Goal: Information Seeking & Learning: Learn about a topic

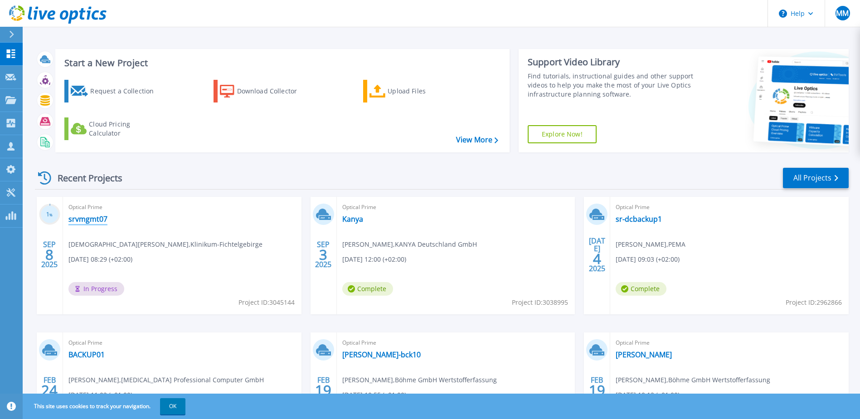
click at [102, 217] on link "srvmgmt07" at bounding box center [87, 218] width 39 height 9
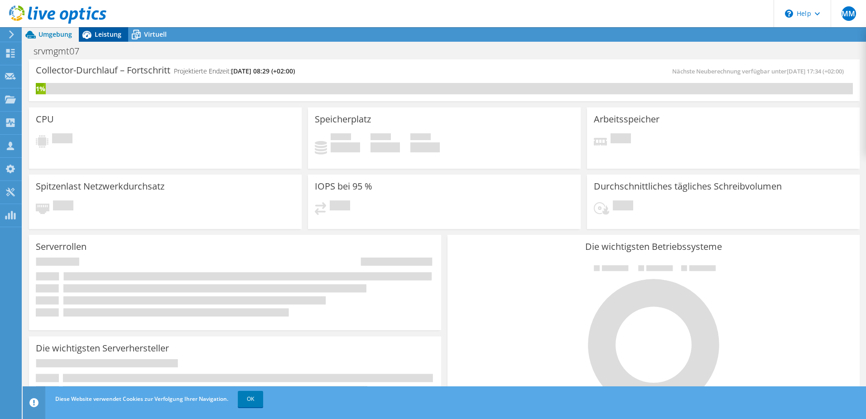
click at [114, 34] on span "Leistung" at bounding box center [108, 34] width 27 height 9
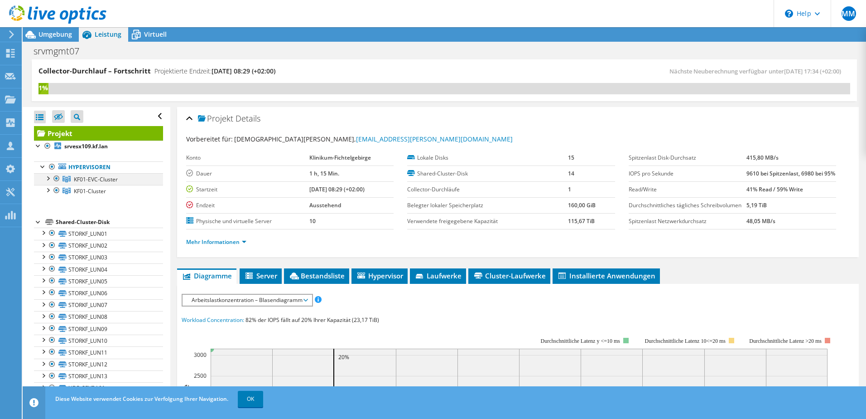
click at [49, 179] on div at bounding box center [47, 177] width 9 height 9
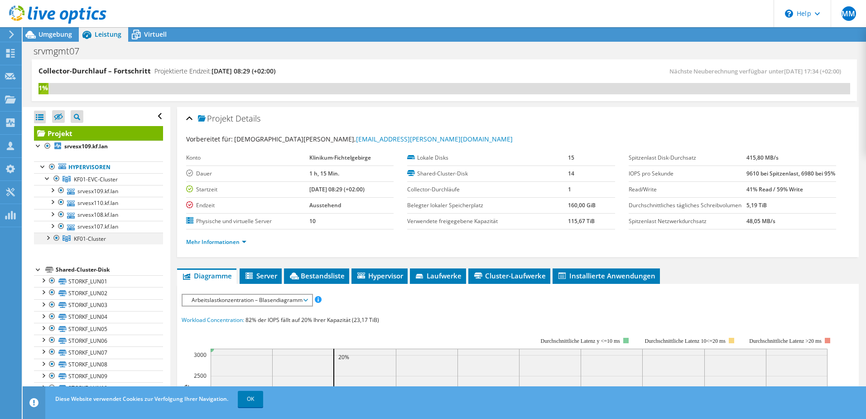
click at [48, 237] on div at bounding box center [47, 236] width 9 height 9
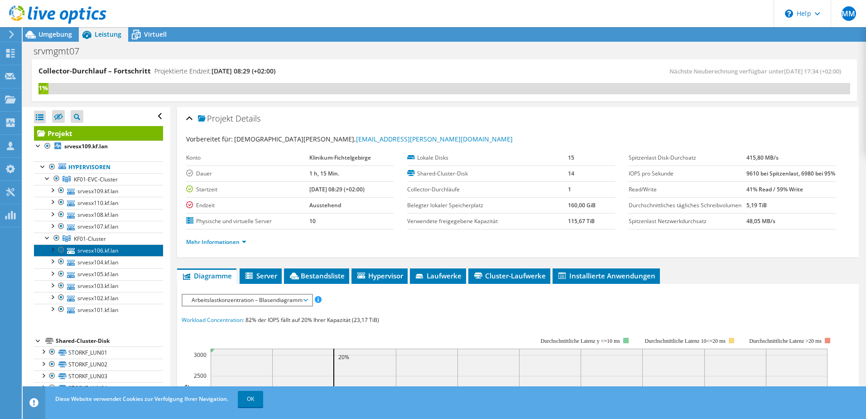
click at [111, 250] on link "srvesx106.kf.lan" at bounding box center [98, 250] width 129 height 12
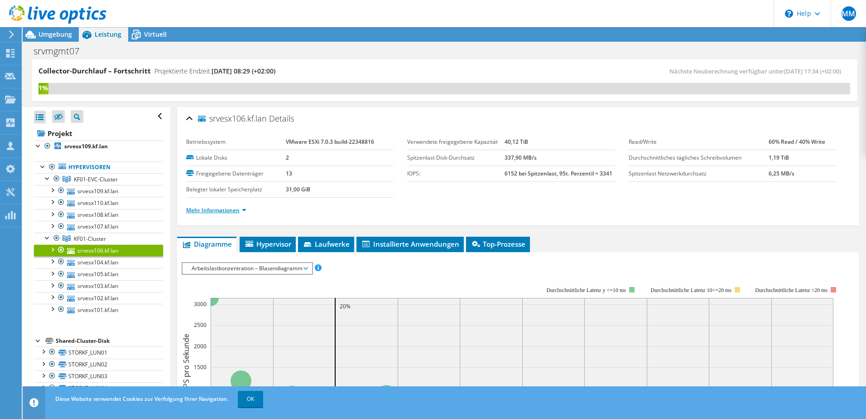
click at [241, 212] on link "Mehr Informationen" at bounding box center [216, 210] width 60 height 8
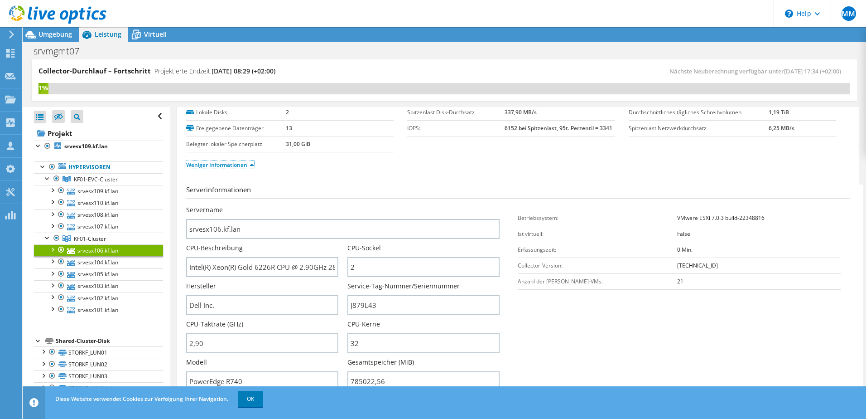
scroll to position [91, 0]
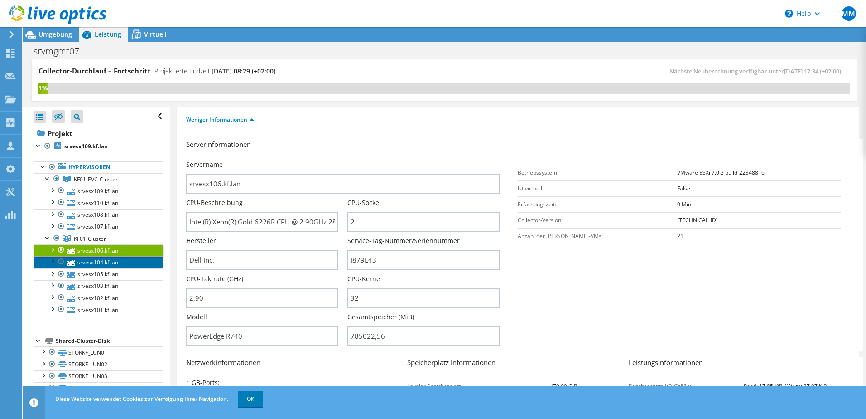
click at [109, 262] on link "srvesx104.kf.lan" at bounding box center [98, 262] width 129 height 12
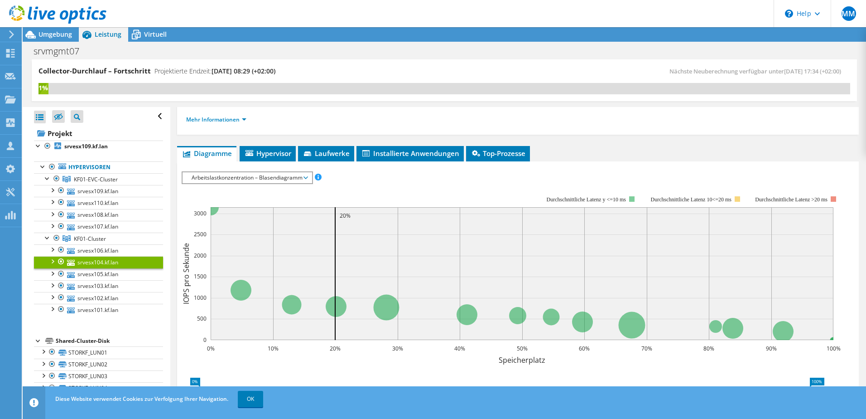
click at [247, 121] on li "Mehr Informationen" at bounding box center [219, 120] width 66 height 10
click at [244, 121] on link "Mehr Informationen" at bounding box center [216, 120] width 60 height 8
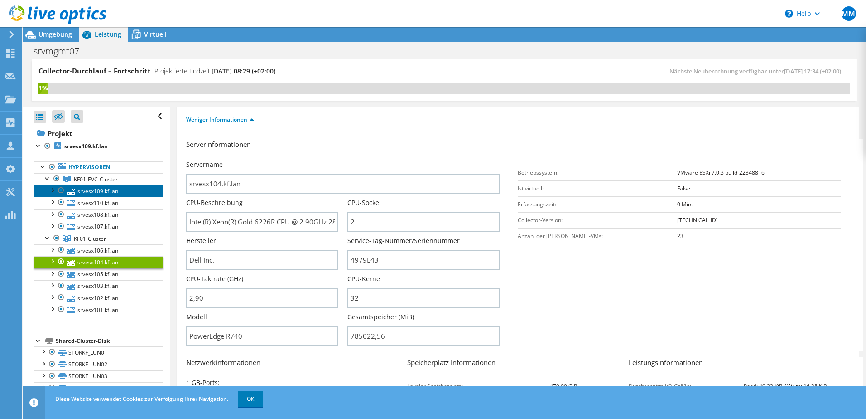
click at [114, 192] on link "srvesx109.kf.lan" at bounding box center [98, 191] width 129 height 12
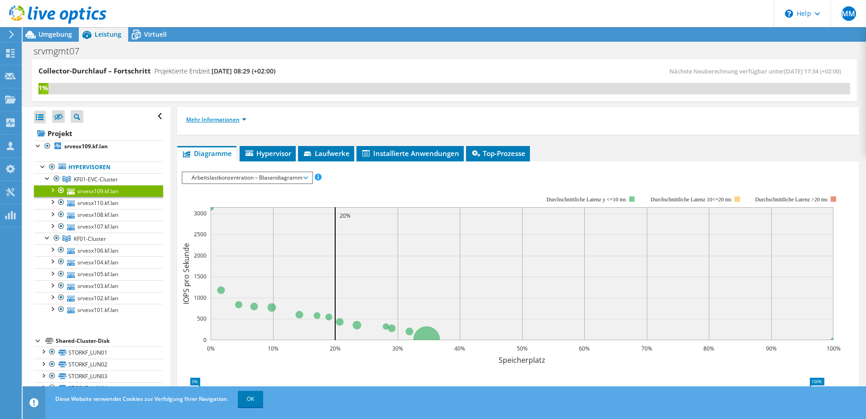
click at [240, 118] on link "Mehr Informationen" at bounding box center [216, 120] width 60 height 8
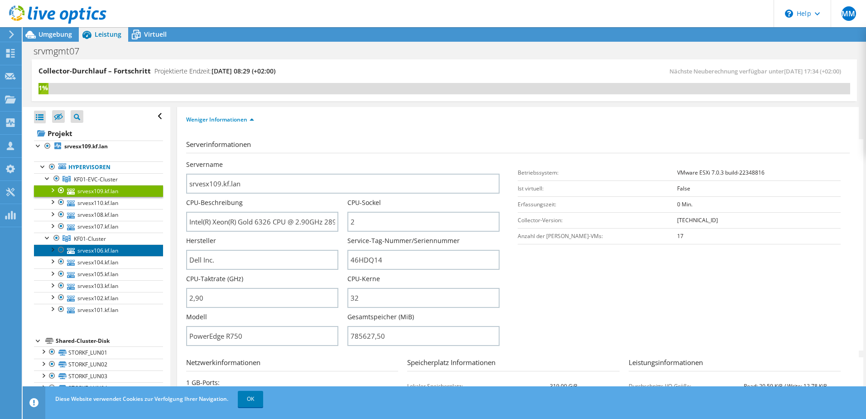
click at [114, 249] on link "srvesx106.kf.lan" at bounding box center [98, 250] width 129 height 12
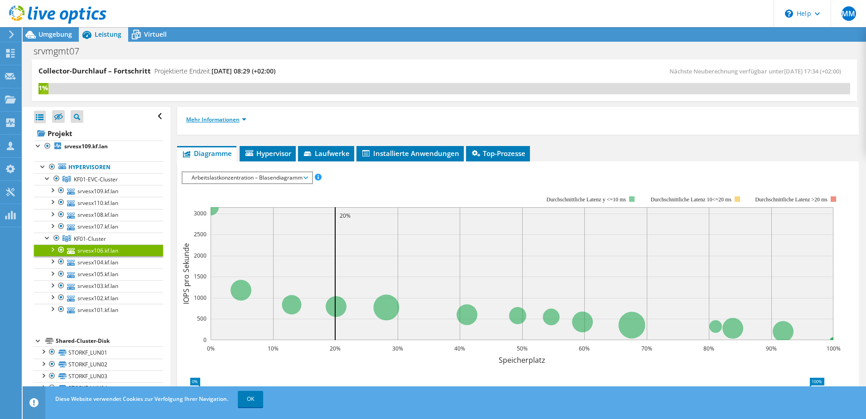
click at [242, 121] on link "Mehr Informationen" at bounding box center [216, 120] width 60 height 8
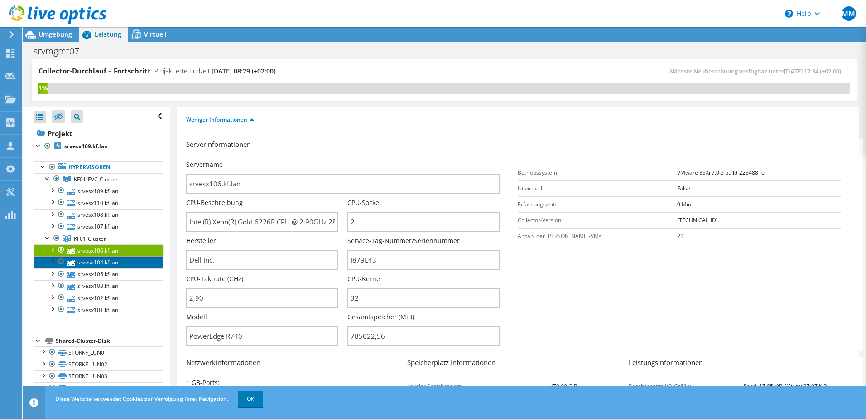
click at [112, 263] on link "srvesx104.kf.lan" at bounding box center [98, 262] width 129 height 12
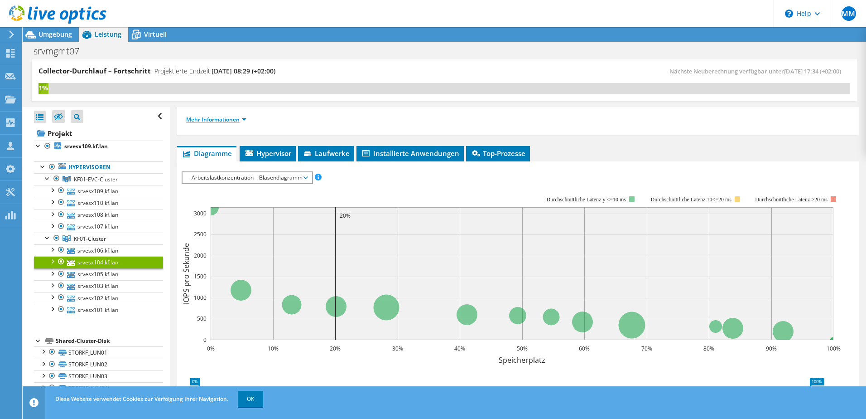
click at [242, 118] on link "Mehr Informationen" at bounding box center [216, 120] width 60 height 8
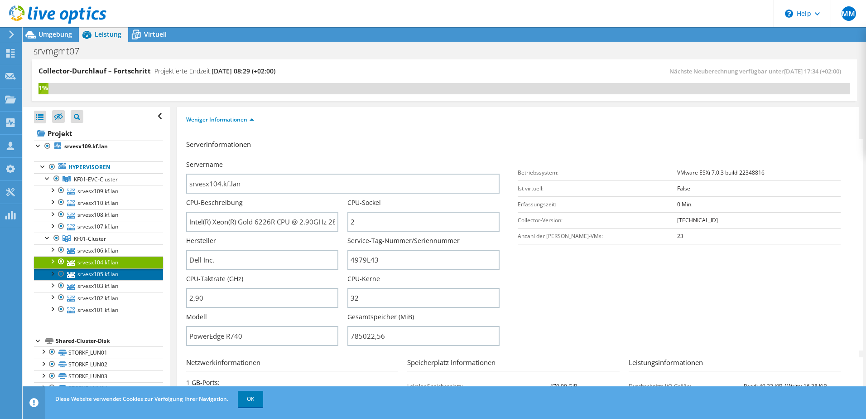
click at [130, 274] on link "srvesx105.kf.lan" at bounding box center [98, 274] width 129 height 12
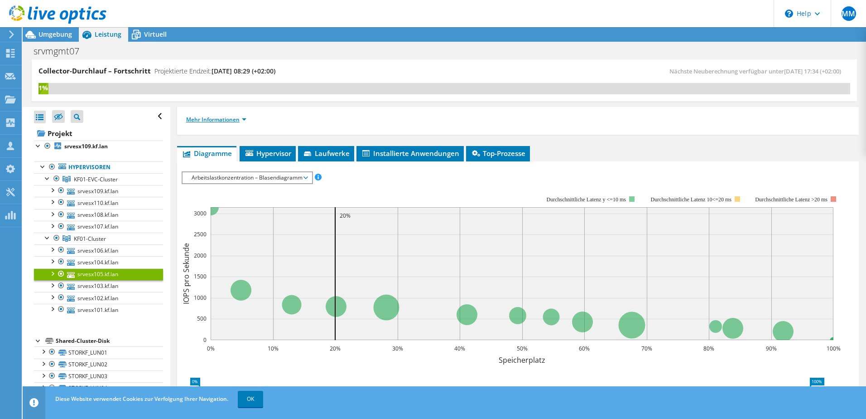
click at [243, 117] on link "Mehr Informationen" at bounding box center [216, 120] width 60 height 8
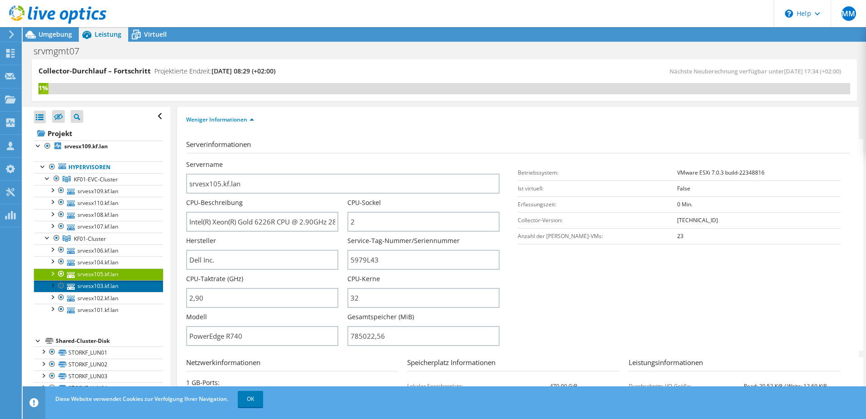
click at [115, 285] on link "srvesx103.kf.lan" at bounding box center [98, 286] width 129 height 12
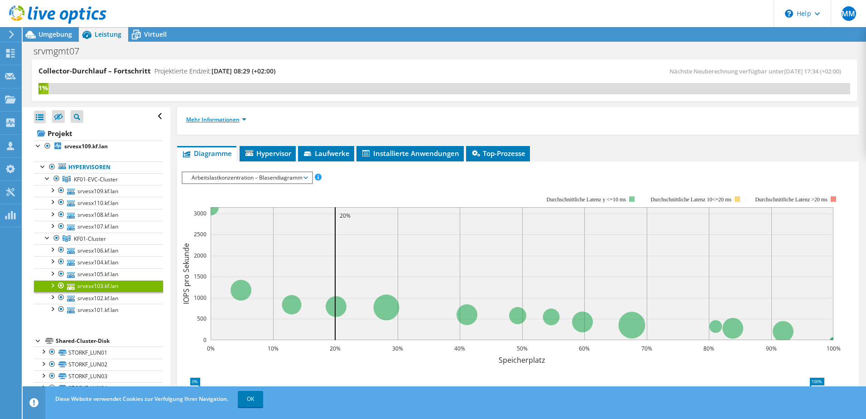
click at [244, 121] on link "Mehr Informationen" at bounding box center [216, 120] width 60 height 8
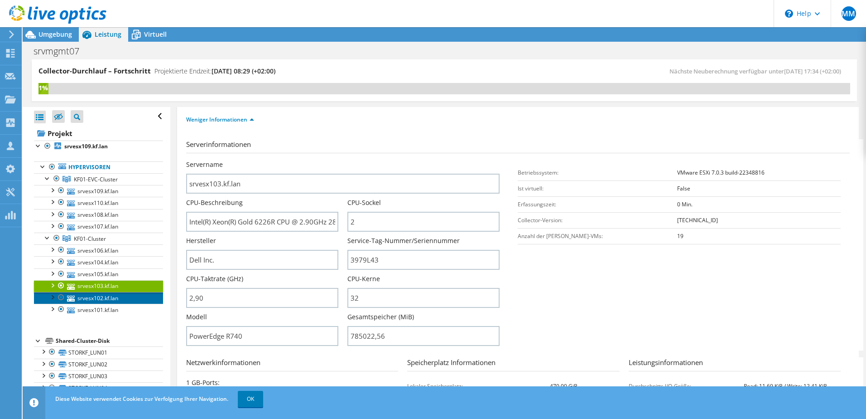
click at [109, 299] on link "srvesx102.kf.lan" at bounding box center [98, 298] width 129 height 12
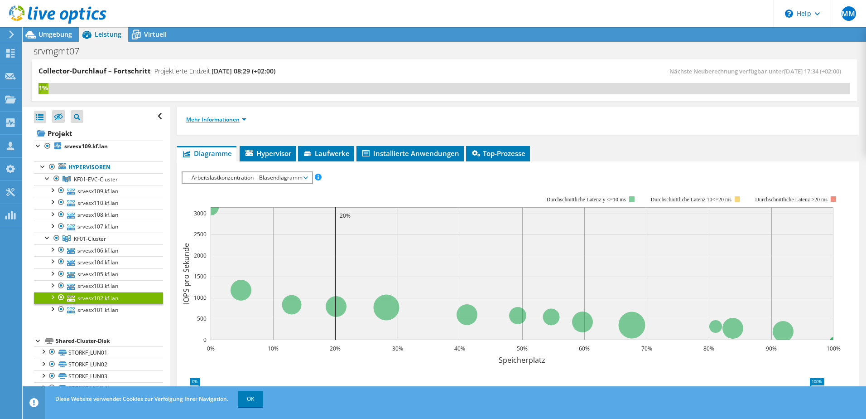
click at [242, 119] on link "Mehr Informationen" at bounding box center [216, 120] width 60 height 8
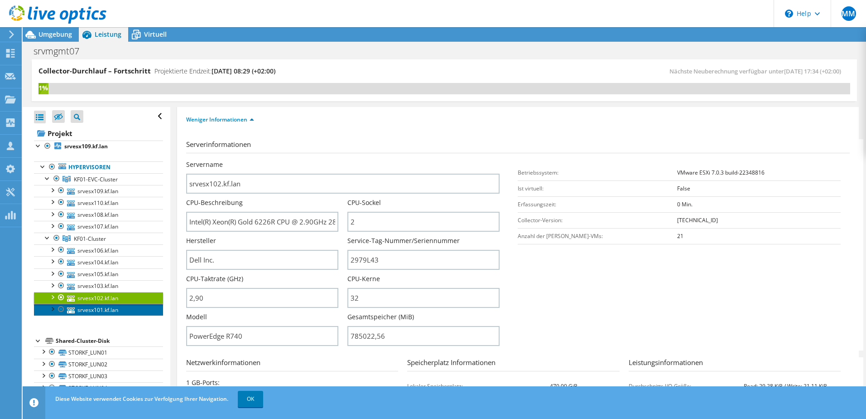
click at [105, 309] on link "srvesx101.kf.lan" at bounding box center [98, 310] width 129 height 12
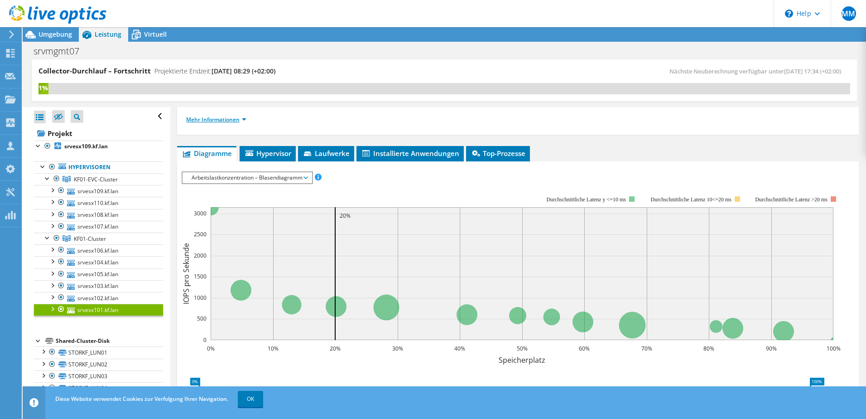
click at [245, 120] on link "Mehr Informationen" at bounding box center [216, 120] width 60 height 8
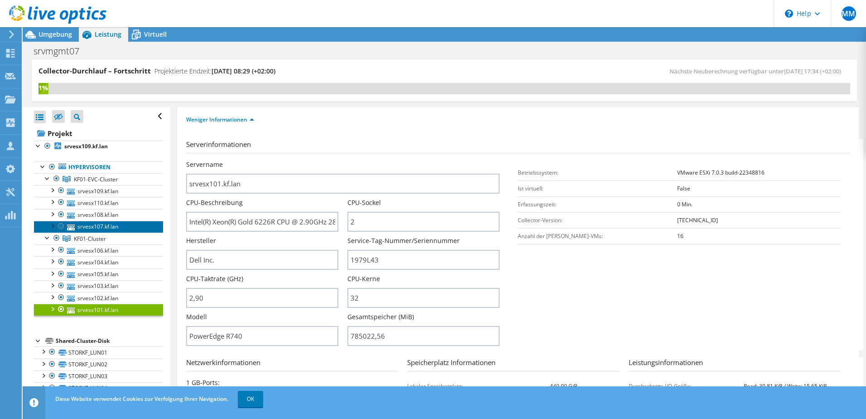
click at [114, 226] on link "srvesx107.kf.lan" at bounding box center [98, 227] width 129 height 12
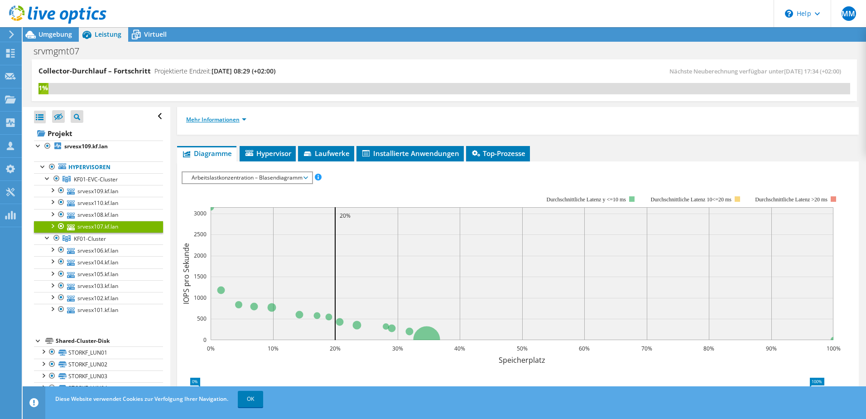
click at [243, 119] on link "Mehr Informationen" at bounding box center [216, 120] width 60 height 8
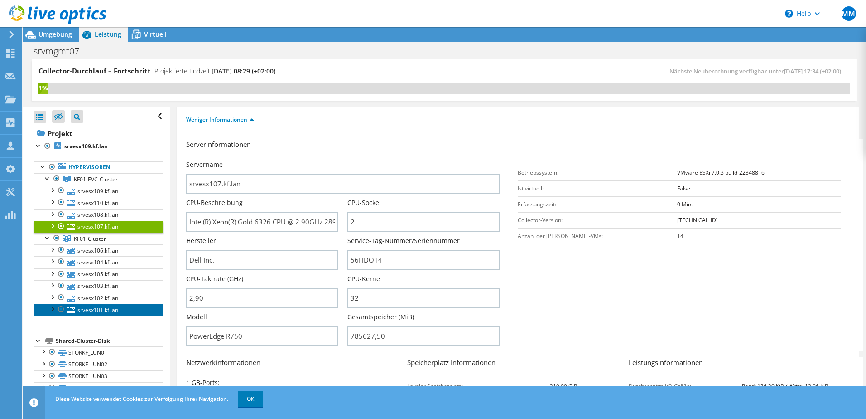
click at [101, 310] on link "srvesx101.kf.lan" at bounding box center [98, 310] width 129 height 12
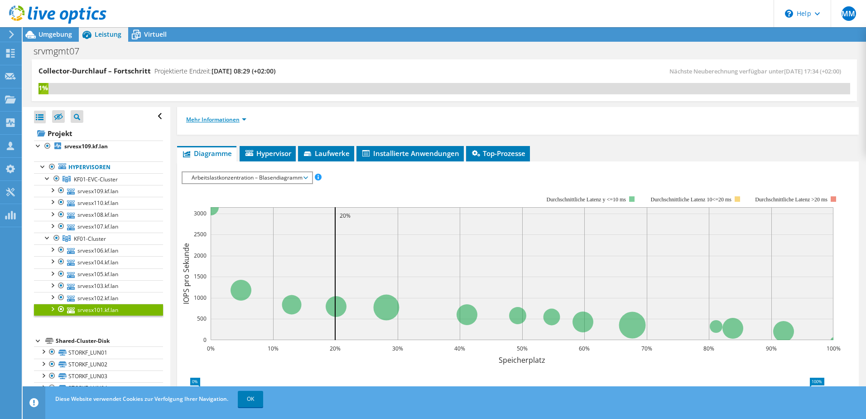
click at [246, 119] on li "Mehr Informationen" at bounding box center [219, 120] width 66 height 10
click at [243, 119] on link "Mehr Informationen" at bounding box center [216, 120] width 60 height 8
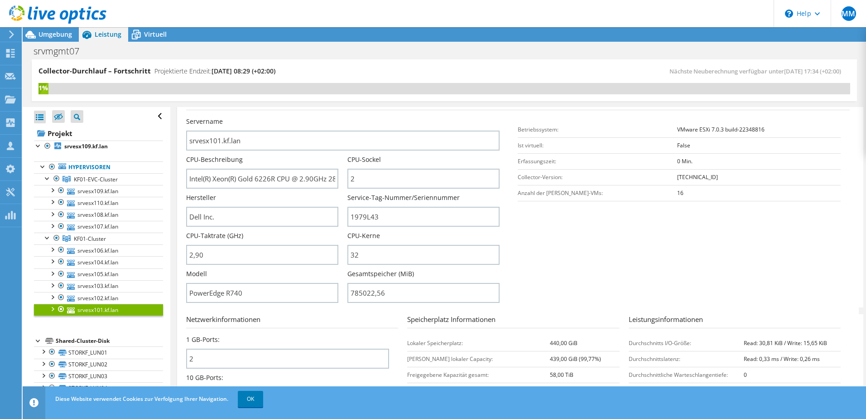
scroll to position [181, 0]
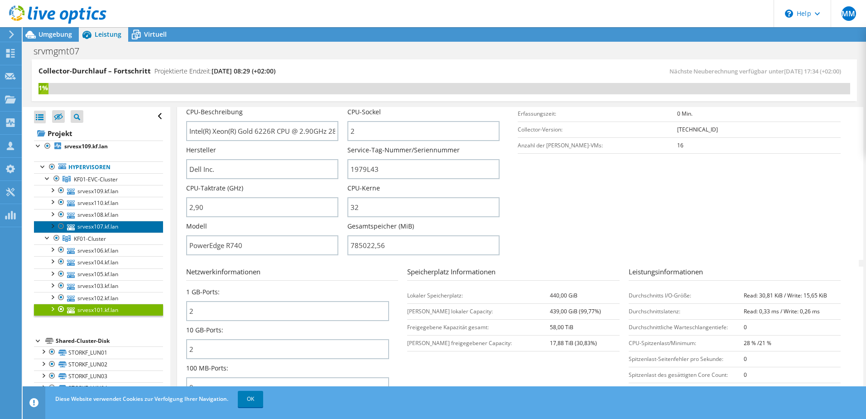
click at [106, 224] on link "srvesx107.kf.lan" at bounding box center [98, 227] width 129 height 12
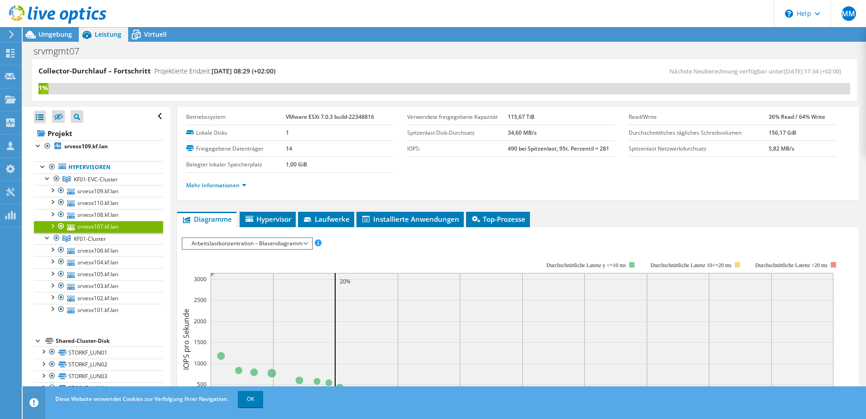
scroll to position [0, 0]
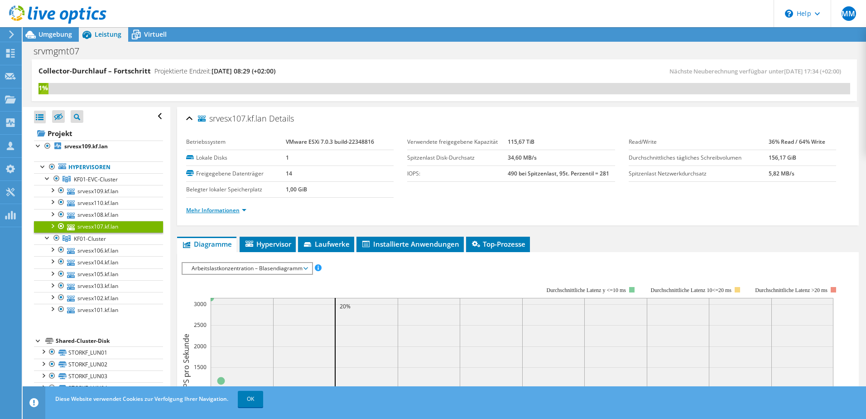
click at [244, 207] on link "Mehr Informationen" at bounding box center [216, 210] width 60 height 8
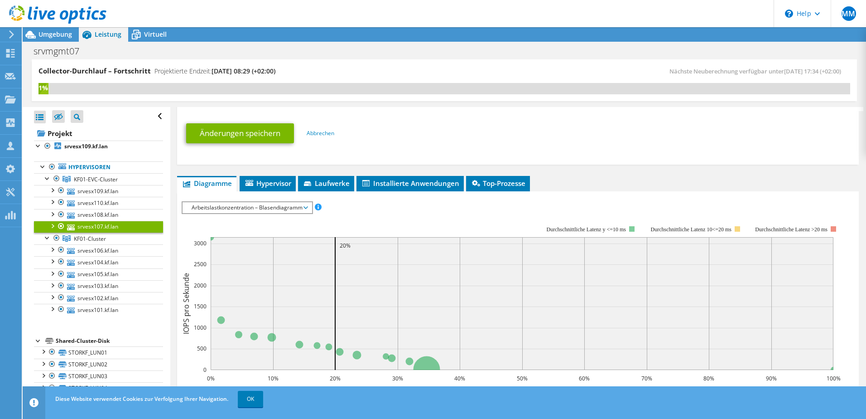
scroll to position [453, 0]
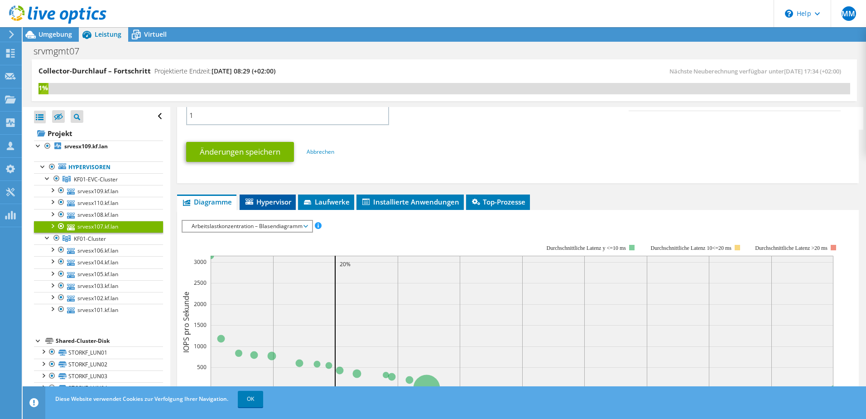
click at [266, 196] on li "Hypervisor" at bounding box center [268, 201] width 56 height 15
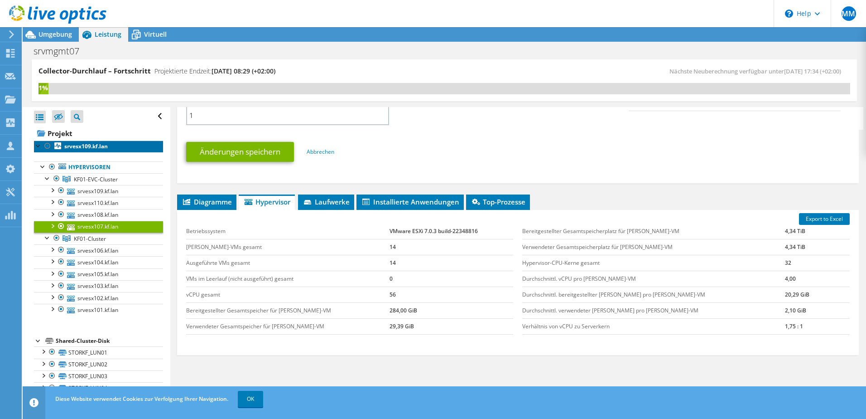
click at [87, 145] on b "srvesx109.kf.lan" at bounding box center [85, 146] width 43 height 8
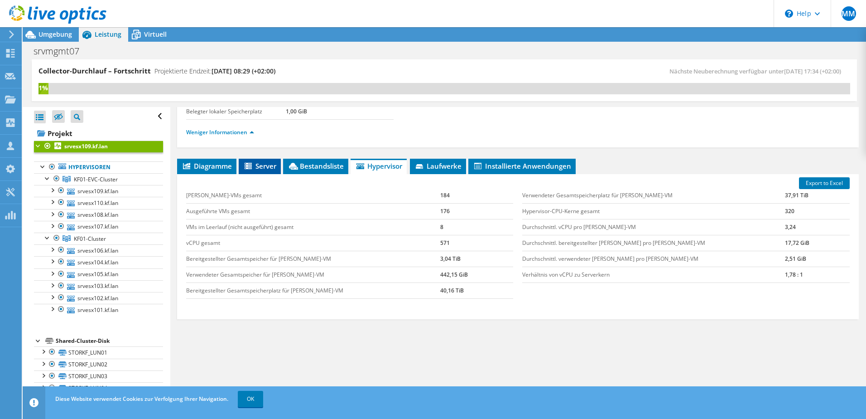
scroll to position [101, 0]
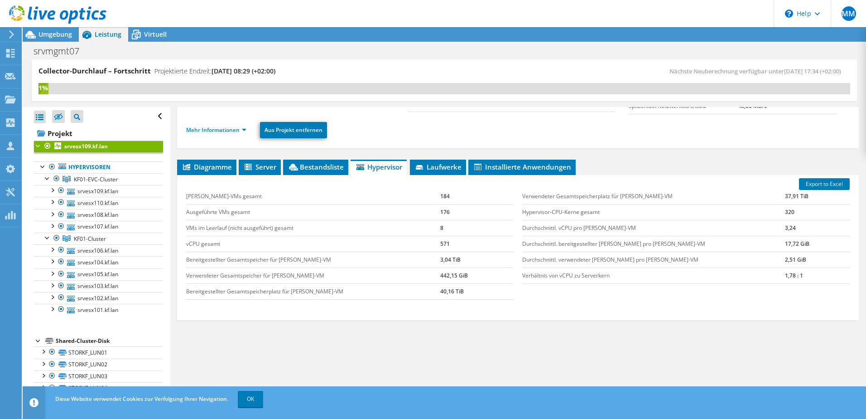
click at [260, 175] on div "Export to Excel [PERSON_NAME]-VMs gesamt 184 Ausgeführte VMs gesamt 176 VMs im …" at bounding box center [518, 247] width 682 height 145
click at [261, 167] on span "Server" at bounding box center [259, 166] width 33 height 9
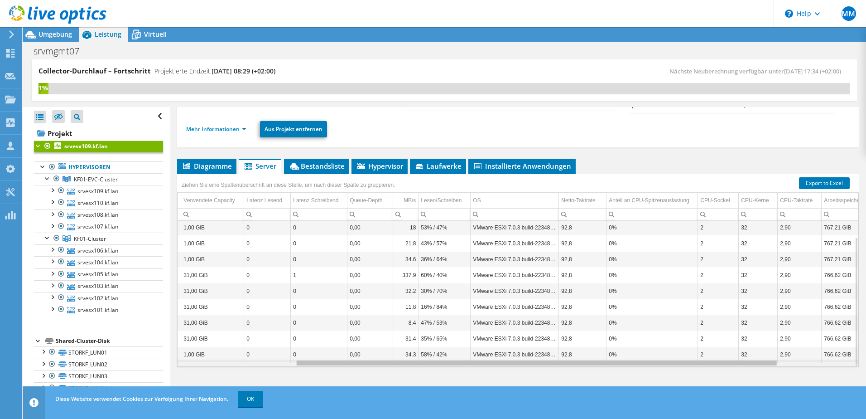
scroll to position [0, 0]
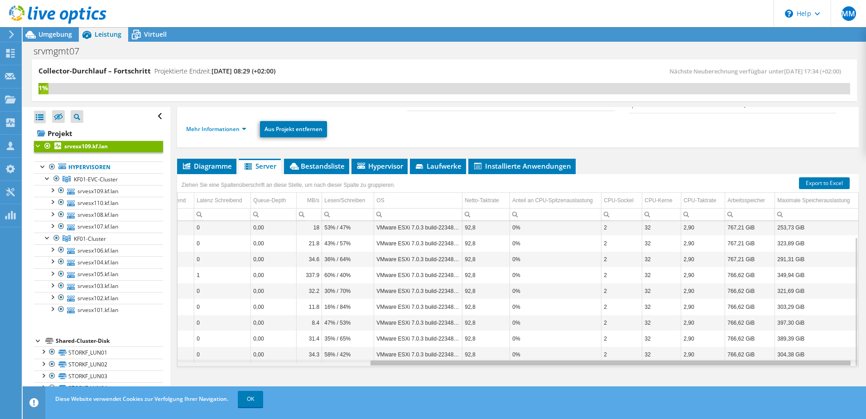
drag, startPoint x: 652, startPoint y: 363, endPoint x: 868, endPoint y: 366, distance: 216.1
click at [866, 366] on html "MM Vertriebspartner Martin Maisner [EMAIL_ADDRESS][PERSON_NAME][MEDICAL_DATA][D…" at bounding box center [433, 209] width 866 height 419
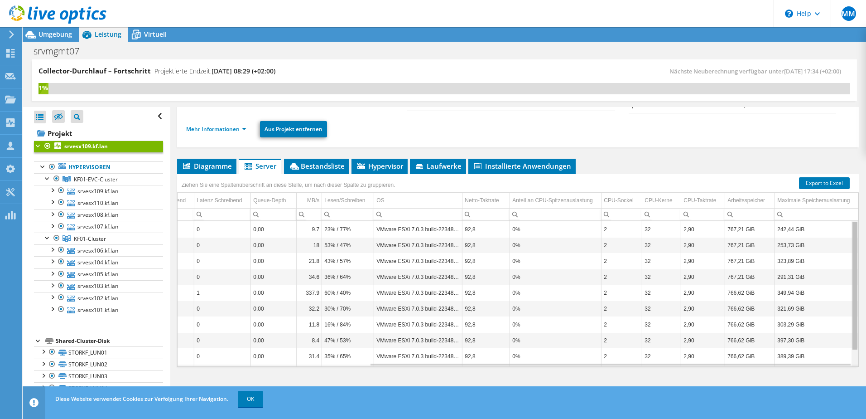
drag, startPoint x: 850, startPoint y: 243, endPoint x: 814, endPoint y: 213, distance: 46.6
click at [851, 213] on body "MM Vertriebspartner Martin Maisner [EMAIL_ADDRESS][PERSON_NAME][MEDICAL_DATA][D…" at bounding box center [433, 209] width 866 height 419
drag, startPoint x: 850, startPoint y: 272, endPoint x: 844, endPoint y: 234, distance: 38.6
click at [844, 234] on body "MM Vertriebspartner Martin Maisner [EMAIL_ADDRESS][PERSON_NAME][MEDICAL_DATA][D…" at bounding box center [433, 209] width 866 height 419
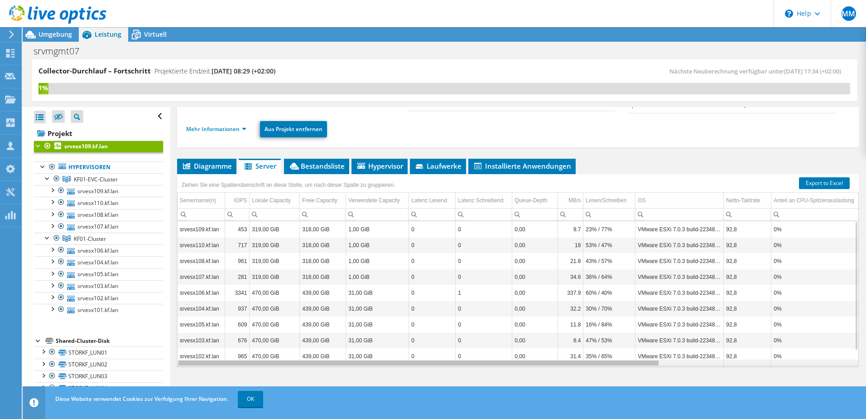
drag, startPoint x: 414, startPoint y: 360, endPoint x: 229, endPoint y: 295, distance: 195.5
click at [97, 342] on body "MM Vertriebspartner Martin Maisner [EMAIL_ADDRESS][PERSON_NAME][MEDICAL_DATA][D…" at bounding box center [433, 209] width 866 height 419
drag, startPoint x: 284, startPoint y: 363, endPoint x: 237, endPoint y: 362, distance: 46.3
click at [237, 363] on body "MM Vertriebspartner Martin Maisner [EMAIL_ADDRESS][PERSON_NAME][MEDICAL_DATA][D…" at bounding box center [433, 209] width 866 height 419
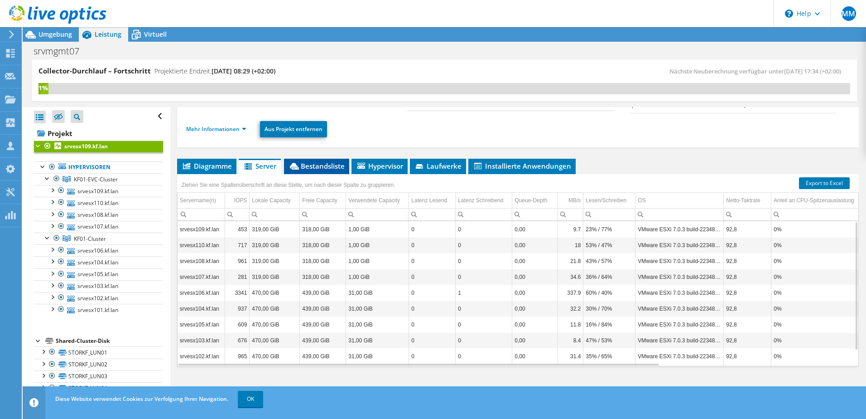
click at [334, 169] on span "Bestandsliste" at bounding box center [317, 165] width 56 height 9
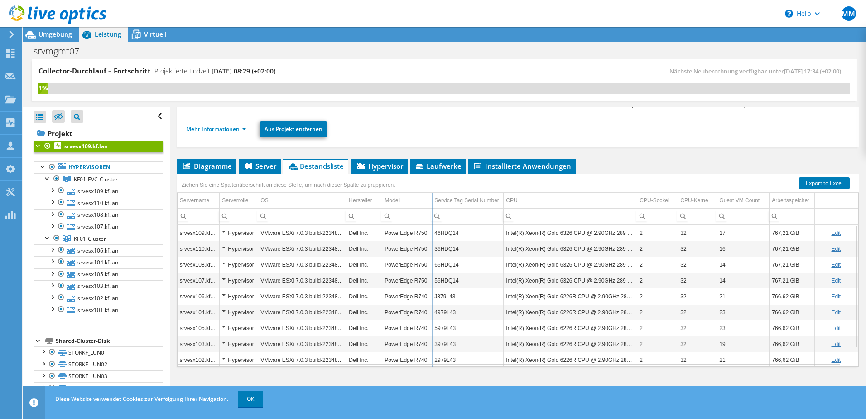
drag, startPoint x: 428, startPoint y: 198, endPoint x: 432, endPoint y: 203, distance: 6.1
click at [432, 203] on div "Ziehen Sie eine Spaltenüberschrift an diese Stelle, um nach dieser Spalte zu gr…" at bounding box center [518, 270] width 682 height 193
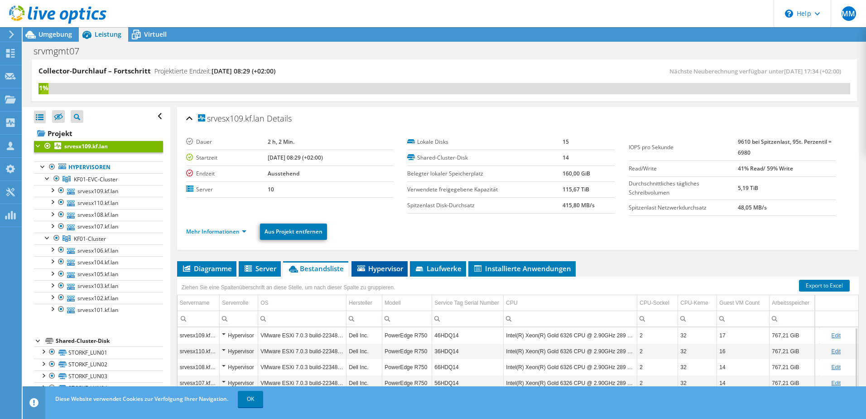
click at [388, 270] on span "Hypervisor" at bounding box center [379, 268] width 47 height 9
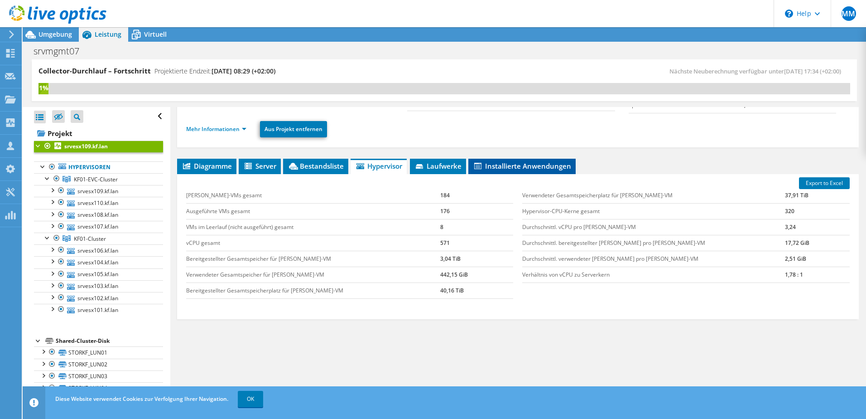
click at [520, 162] on li "Installierte Anwendungen" at bounding box center [521, 166] width 107 height 15
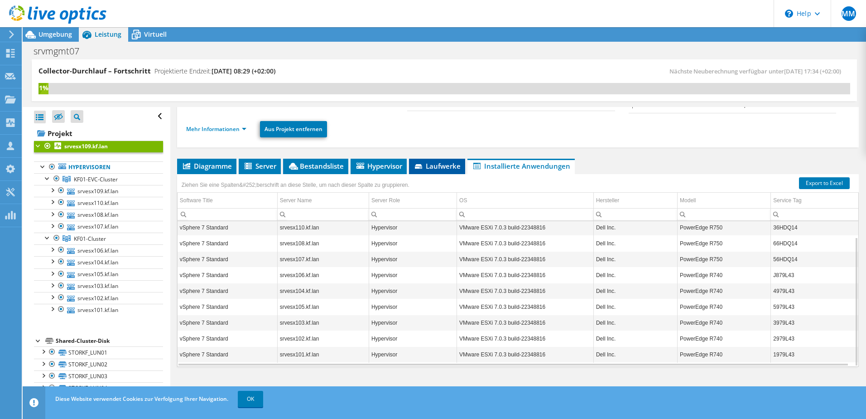
click at [442, 168] on span "Laufwerke" at bounding box center [437, 165] width 47 height 9
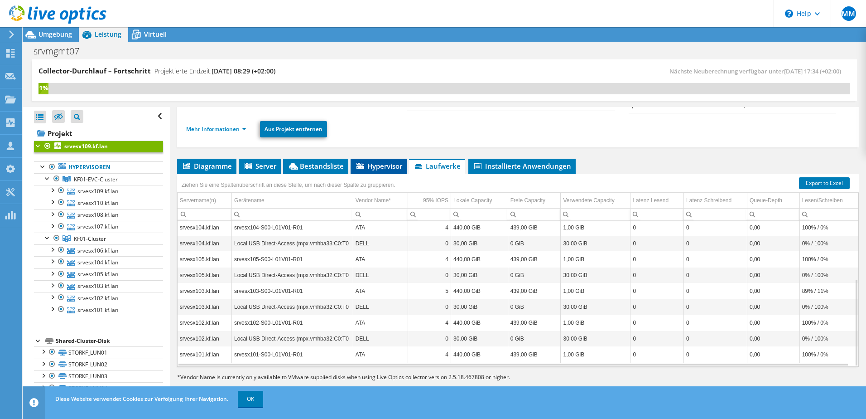
click at [396, 166] on span "Hypervisor" at bounding box center [378, 165] width 47 height 9
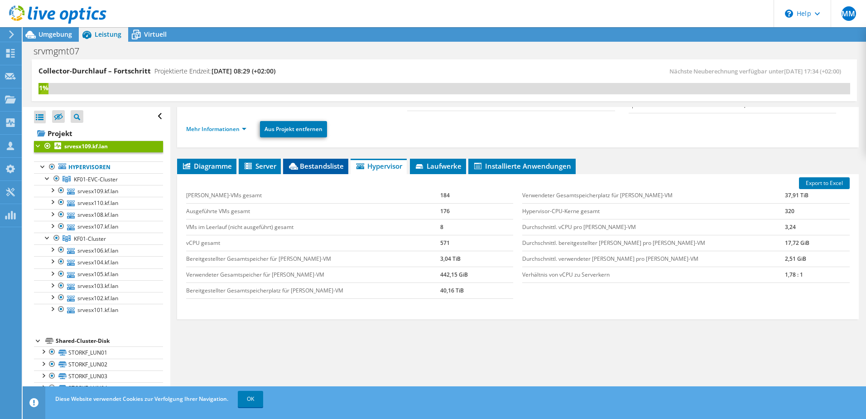
click at [309, 167] on span "Bestandsliste" at bounding box center [316, 165] width 56 height 9
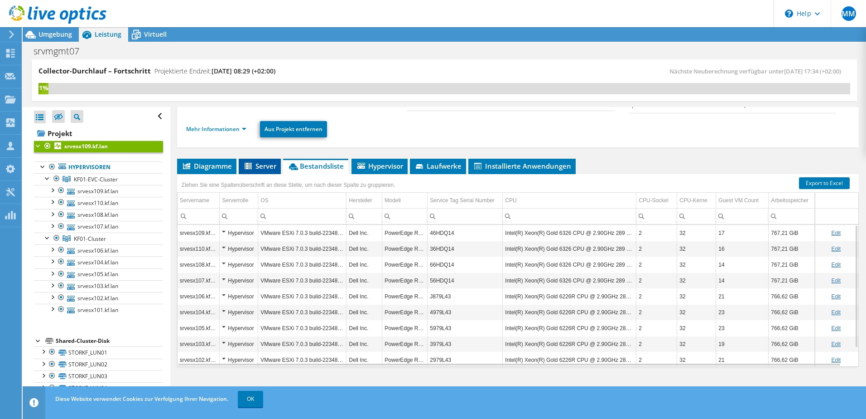
click at [259, 167] on span "Server" at bounding box center [259, 165] width 33 height 9
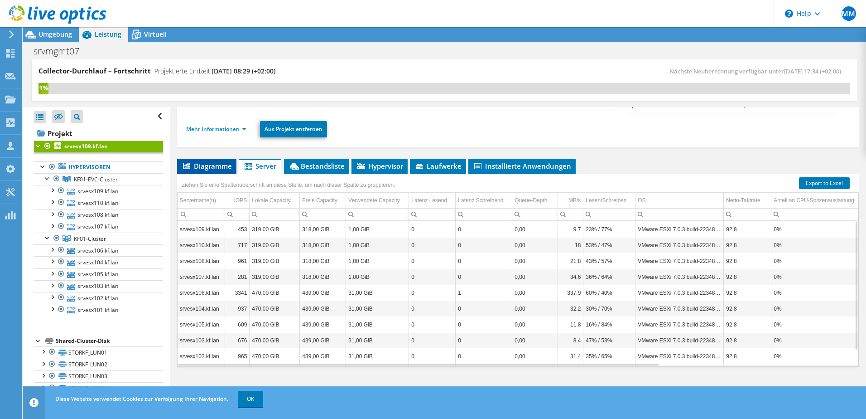
click at [205, 172] on li "Diagramme" at bounding box center [206, 166] width 59 height 15
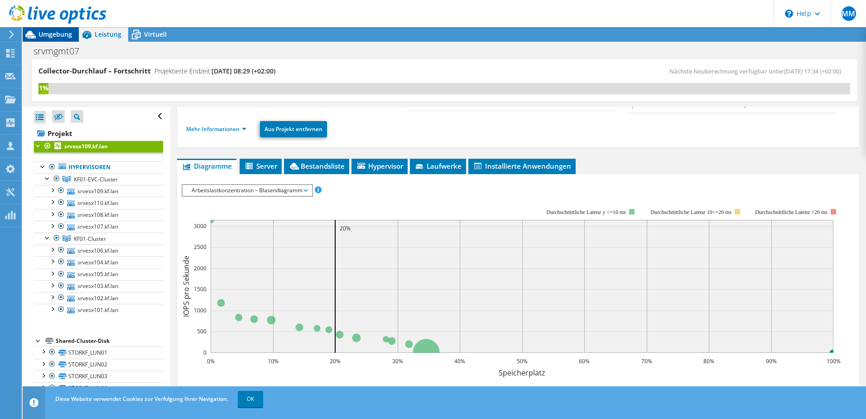
click at [55, 34] on span "Umgebung" at bounding box center [56, 34] width 34 height 9
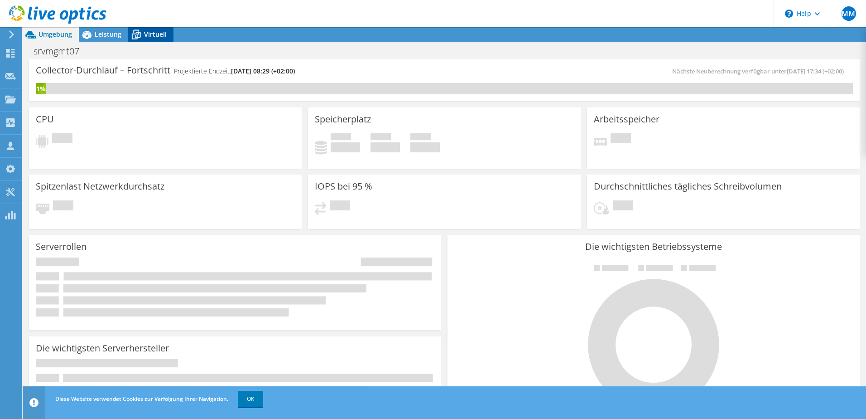
click at [149, 34] on span "Virtuell" at bounding box center [155, 34] width 23 height 9
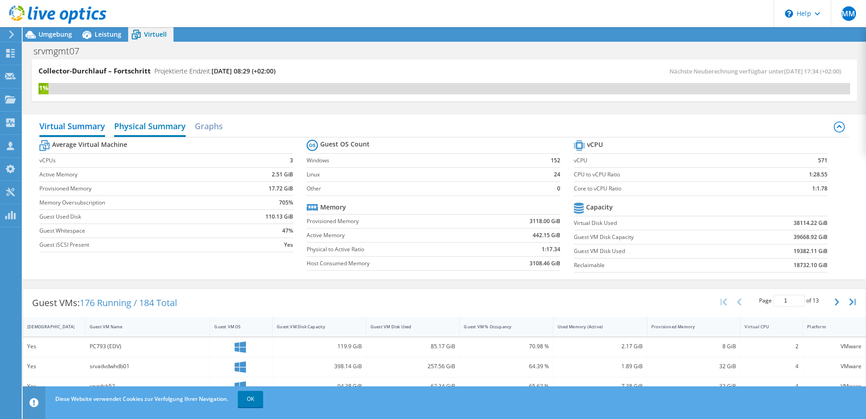
click at [163, 127] on h2 "Physical Summary" at bounding box center [150, 127] width 72 height 20
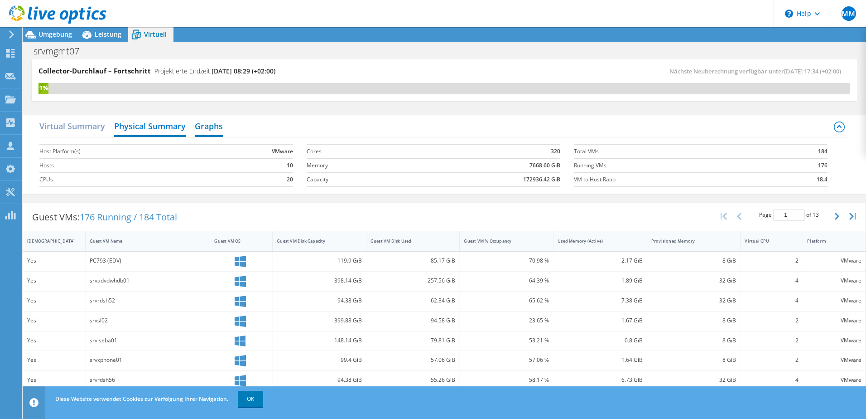
click at [213, 126] on h2 "Graphs" at bounding box center [209, 127] width 28 height 20
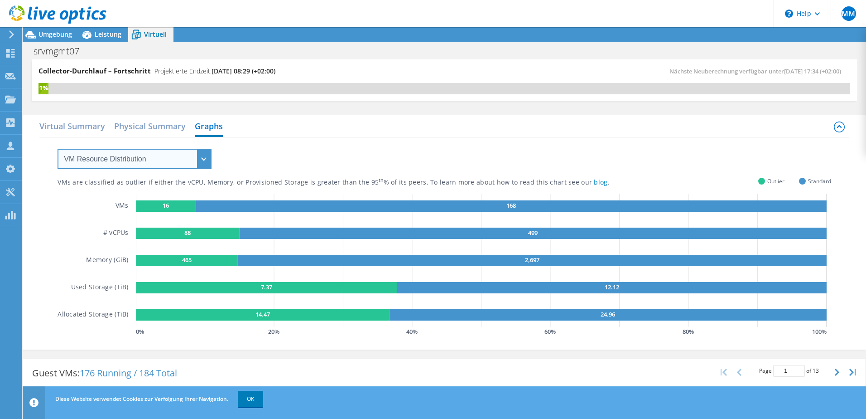
click at [194, 162] on select "VM Resource Distribution Provisioning Contrast Over Provisioning" at bounding box center [135, 159] width 154 height 20
select select "Over Provisioning"
click at [58, 149] on select "VM Resource Distribution Provisioning Contrast Over Provisioning" at bounding box center [135, 159] width 154 height 20
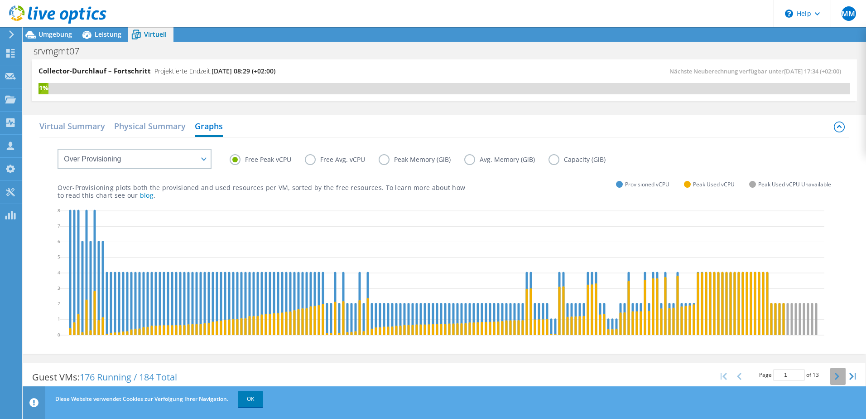
click at [835, 375] on icon "button" at bounding box center [837, 375] width 5 height 7
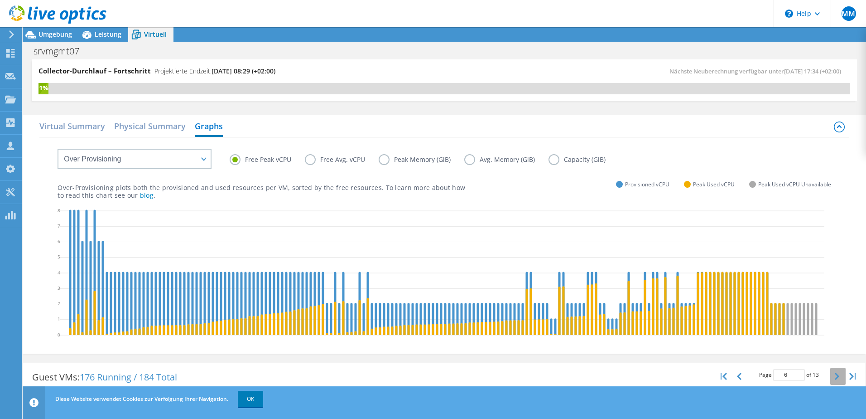
click at [835, 375] on icon "button" at bounding box center [837, 375] width 5 height 7
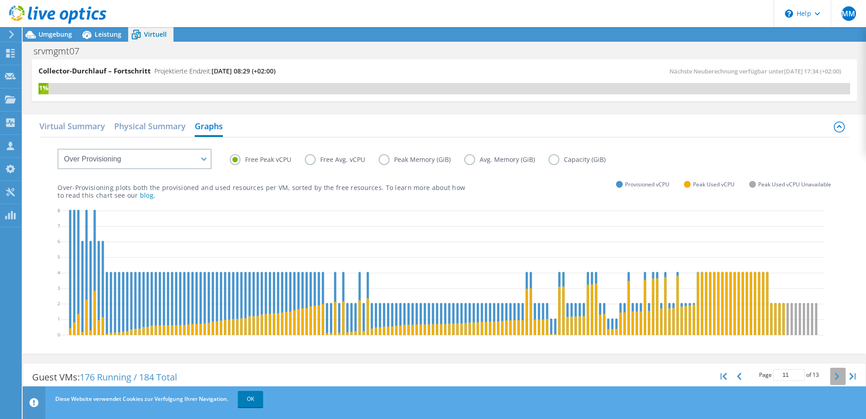
click at [835, 375] on icon "button" at bounding box center [837, 375] width 5 height 7
click at [721, 375] on icon "button" at bounding box center [724, 375] width 6 height 7
type input "1"
click at [206, 162] on select "VM Resource Distribution Provisioning Contrast Over Provisioning" at bounding box center [135, 159] width 154 height 20
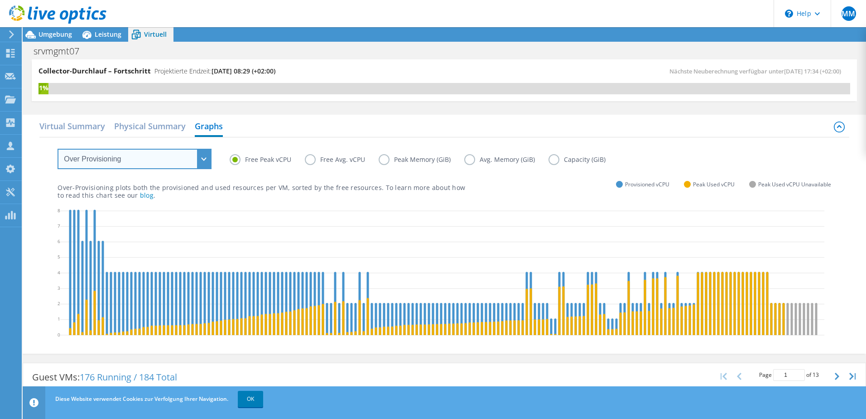
click at [206, 160] on select "VM Resource Distribution Provisioning Contrast Over Provisioning" at bounding box center [135, 159] width 154 height 20
click at [312, 160] on label "Free Avg. vCPU" at bounding box center [342, 159] width 74 height 11
click at [0, 0] on input "Free Avg. vCPU" at bounding box center [0, 0] width 0 height 0
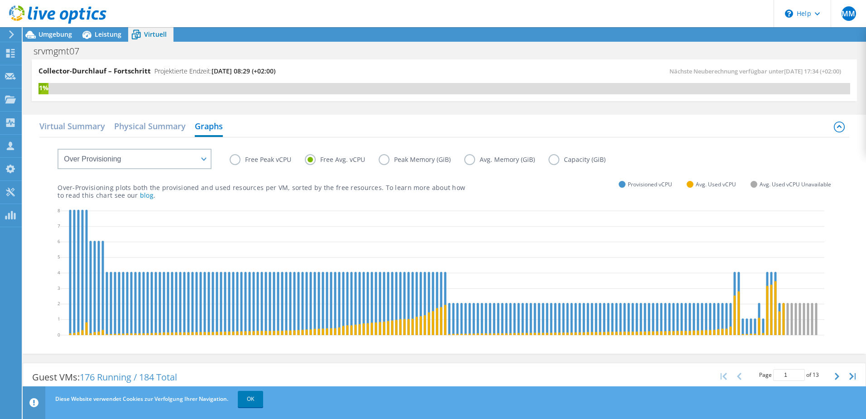
click at [232, 161] on label "Free Peak vCPU" at bounding box center [267, 159] width 75 height 11
click at [0, 0] on input "Free Peak vCPU" at bounding box center [0, 0] width 0 height 0
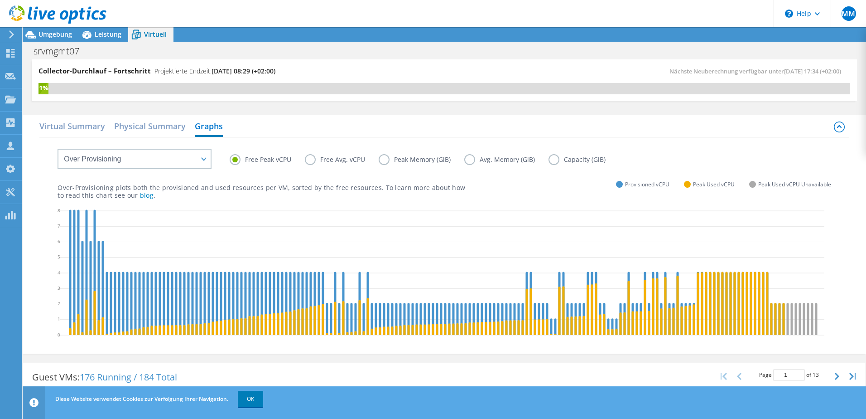
click at [388, 159] on label "Peak Memory (GiB)" at bounding box center [422, 159] width 86 height 11
click at [0, 0] on input "Peak Memory (GiB)" at bounding box center [0, 0] width 0 height 0
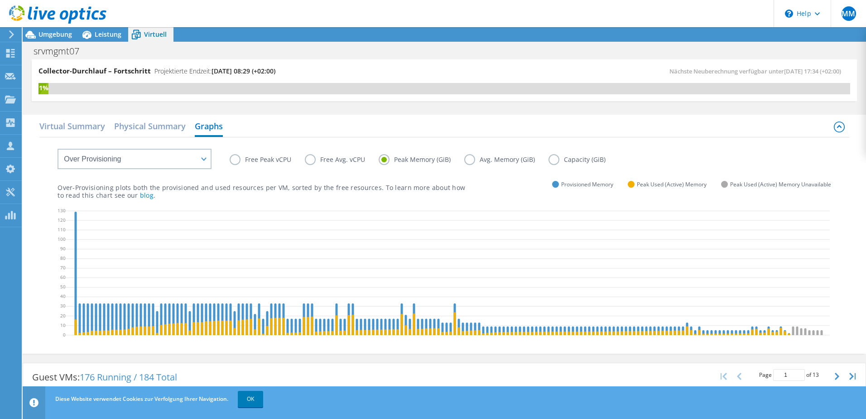
click at [471, 160] on label "Avg. Memory (GiB)" at bounding box center [506, 159] width 84 height 11
click at [0, 0] on input "Avg. Memory (GiB)" at bounding box center [0, 0] width 0 height 0
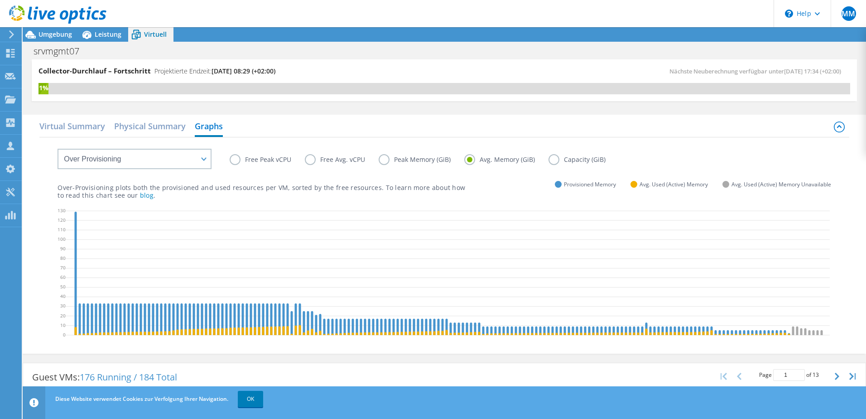
click at [381, 159] on label "Peak Memory (GiB)" at bounding box center [422, 159] width 86 height 11
click at [0, 0] on input "Peak Memory (GiB)" at bounding box center [0, 0] width 0 height 0
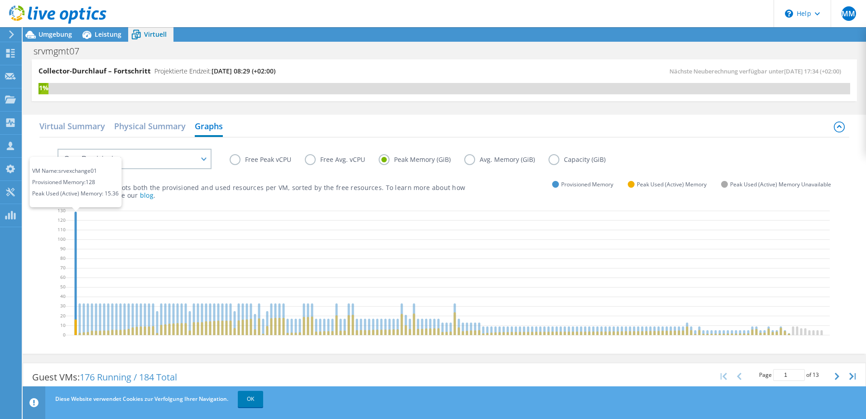
click at [76, 225] on icon at bounding box center [76, 272] width 2 height 123
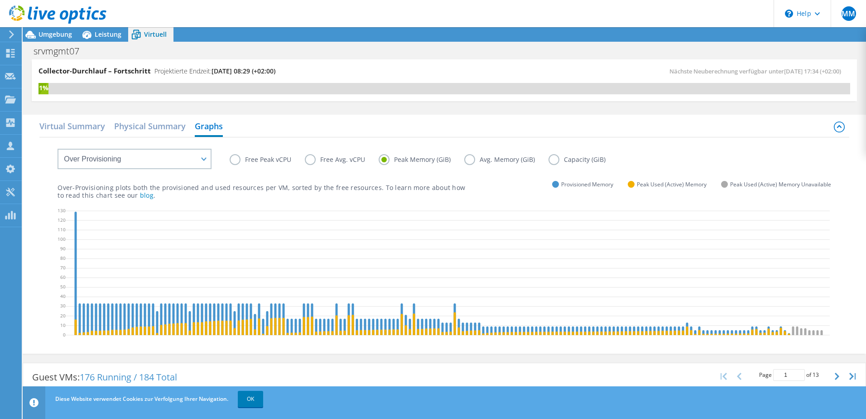
click at [470, 159] on label "Avg. Memory (GiB)" at bounding box center [506, 159] width 84 height 11
click at [0, 0] on input "Avg. Memory (GiB)" at bounding box center [0, 0] width 0 height 0
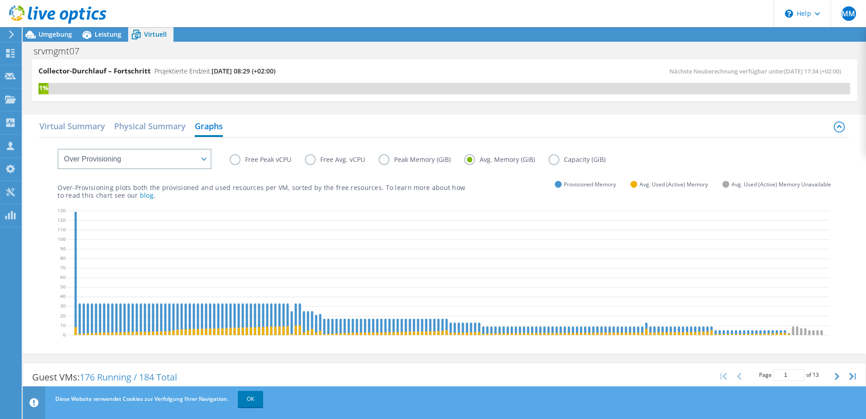
click at [390, 157] on label "Peak Memory (GiB)" at bounding box center [422, 159] width 86 height 11
click at [0, 0] on input "Peak Memory (GiB)" at bounding box center [0, 0] width 0 height 0
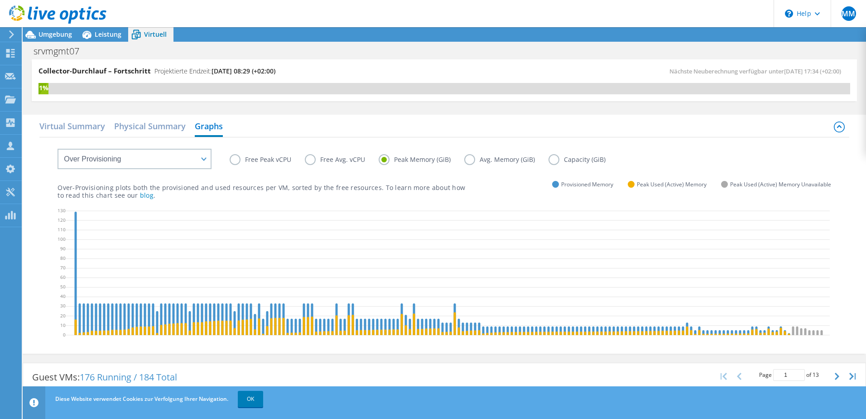
click at [405, 252] on icon at bounding box center [448, 274] width 764 height 136
click at [470, 159] on label "Avg. Memory (GiB)" at bounding box center [506, 159] width 84 height 11
click at [0, 0] on input "Avg. Memory (GiB)" at bounding box center [0, 0] width 0 height 0
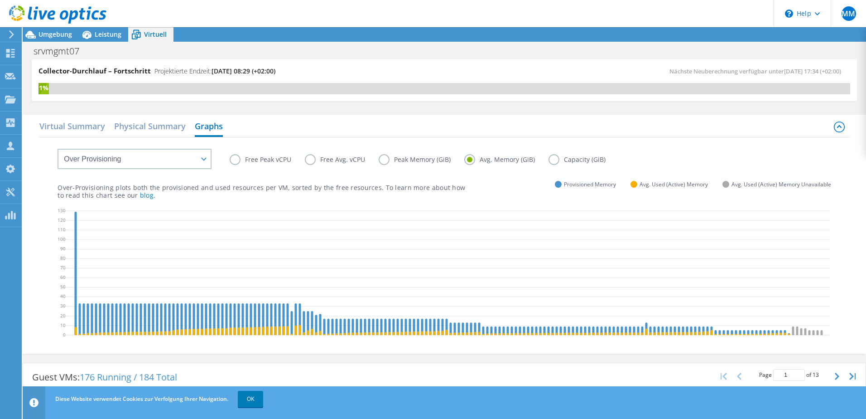
click at [553, 159] on label "Capacity (GiB)" at bounding box center [584, 159] width 71 height 11
click at [0, 0] on input "Capacity (GiB)" at bounding box center [0, 0] width 0 height 0
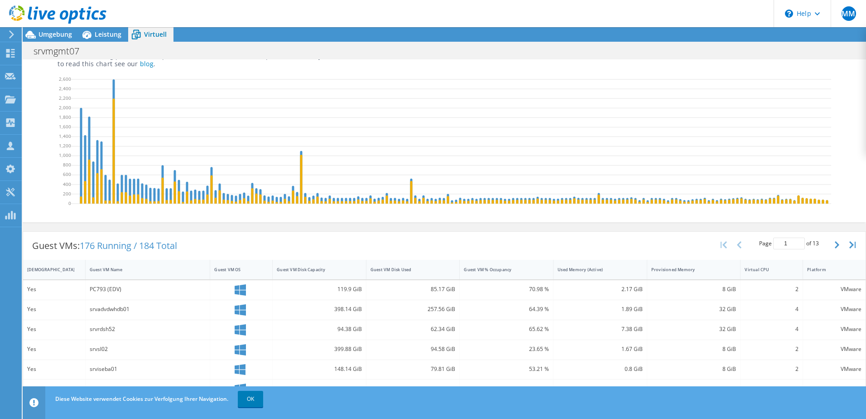
scroll to position [136, 0]
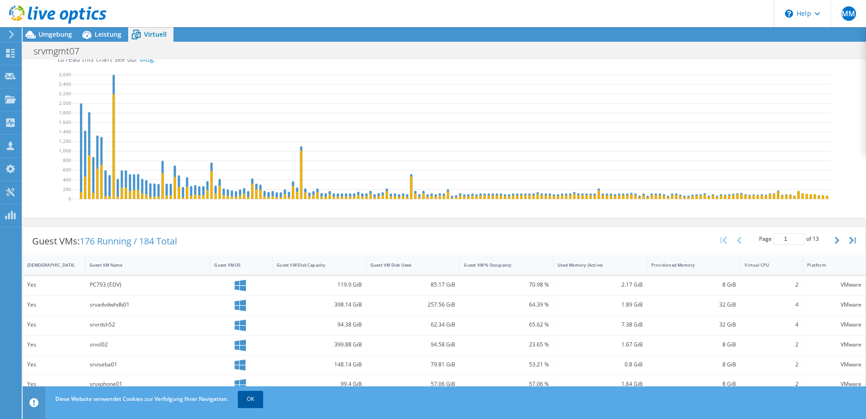
click at [254, 392] on link "OK" at bounding box center [250, 399] width 25 height 16
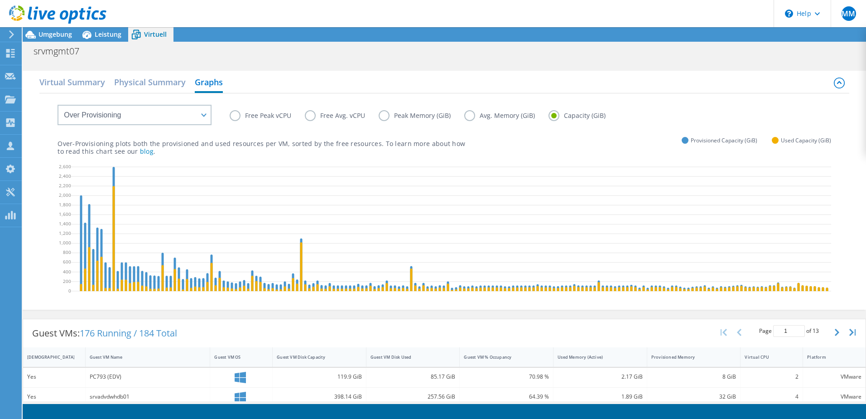
scroll to position [0, 0]
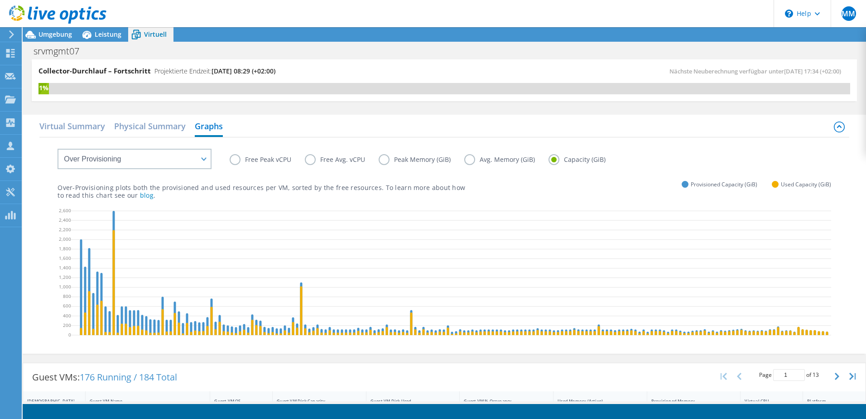
click at [711, 233] on icon at bounding box center [453, 274] width 764 height 136
click at [114, 36] on span "Leistung" at bounding box center [108, 34] width 27 height 9
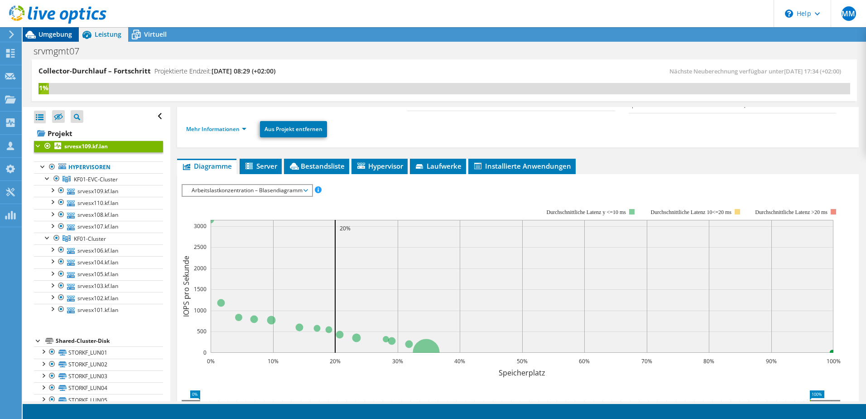
click at [61, 34] on span "Umgebung" at bounding box center [56, 34] width 34 height 9
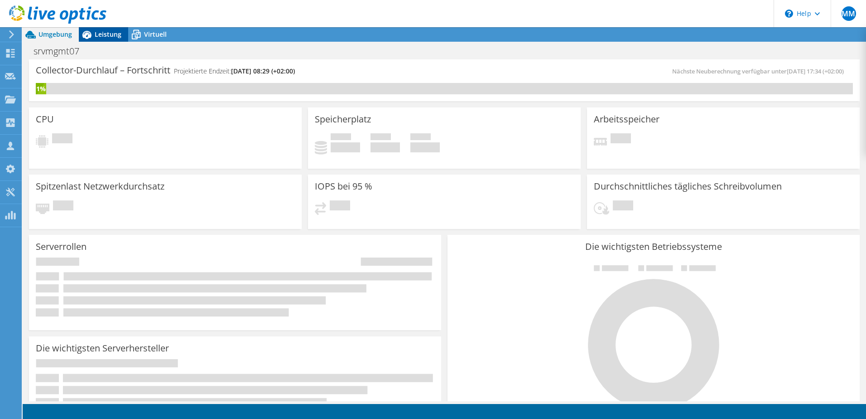
click at [110, 36] on span "Leistung" at bounding box center [108, 34] width 27 height 9
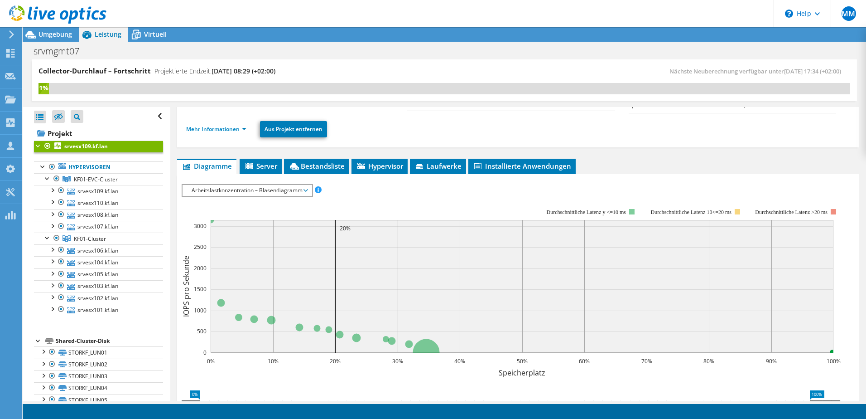
click at [304, 192] on span "Arbeitslastkonzentration – Blasendiagramm" at bounding box center [247, 190] width 120 height 11
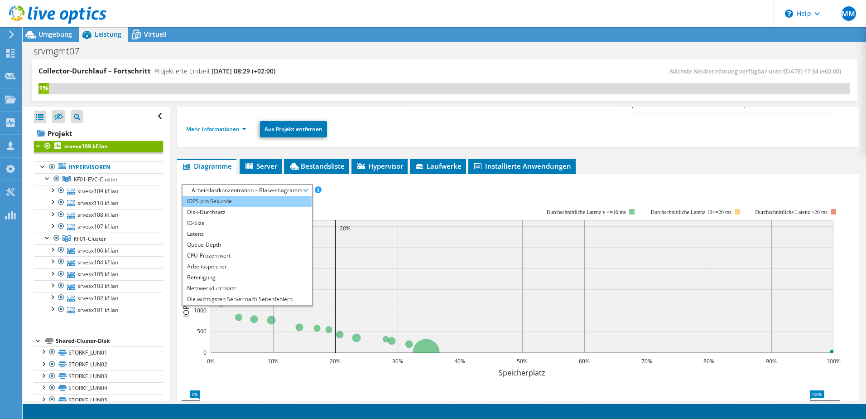
click at [246, 197] on li "IOPS pro Sekunde" at bounding box center [247, 201] width 129 height 11
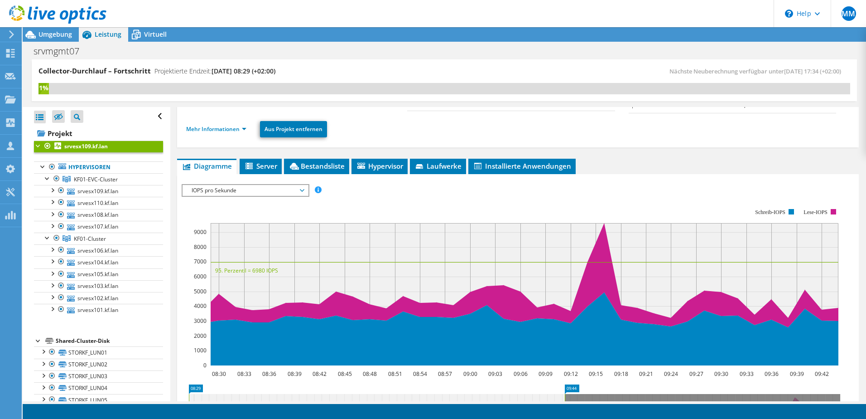
click at [111, 30] on span "Leistung" at bounding box center [108, 34] width 27 height 9
click at [38, 38] on icon at bounding box center [31, 35] width 16 height 16
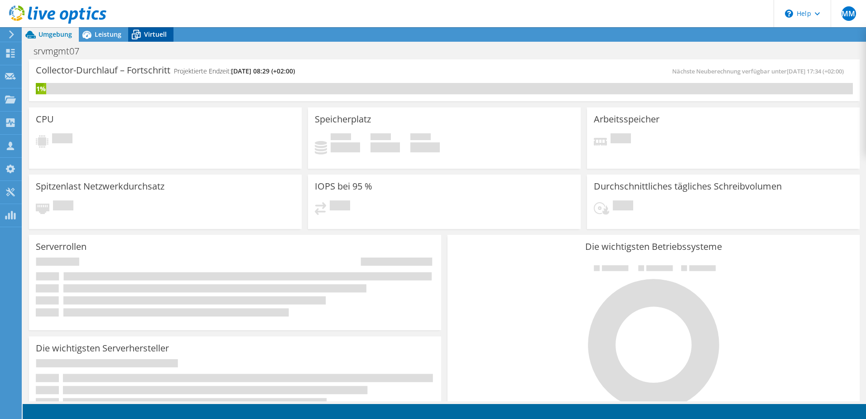
click at [167, 36] on div "Virtuell" at bounding box center [150, 34] width 45 height 14
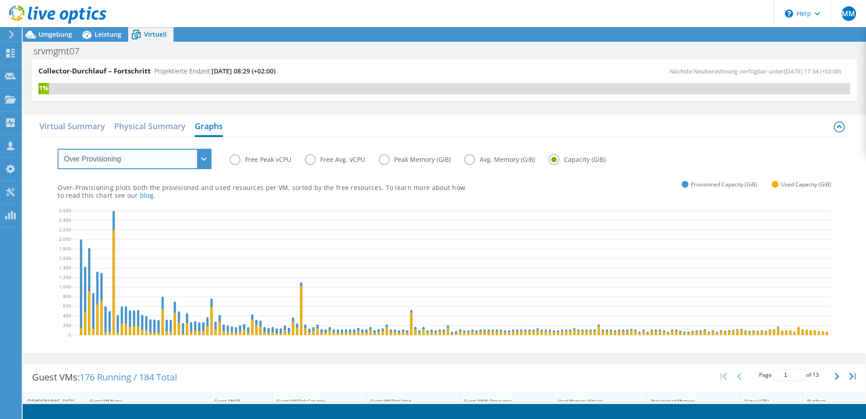
click at [203, 160] on select "VM Resource Distribution Provisioning Contrast Over Provisioning" at bounding box center [135, 159] width 154 height 20
click at [58, 149] on select "VM Resource Distribution Provisioning Contrast Over Provisioning" at bounding box center [135, 159] width 154 height 20
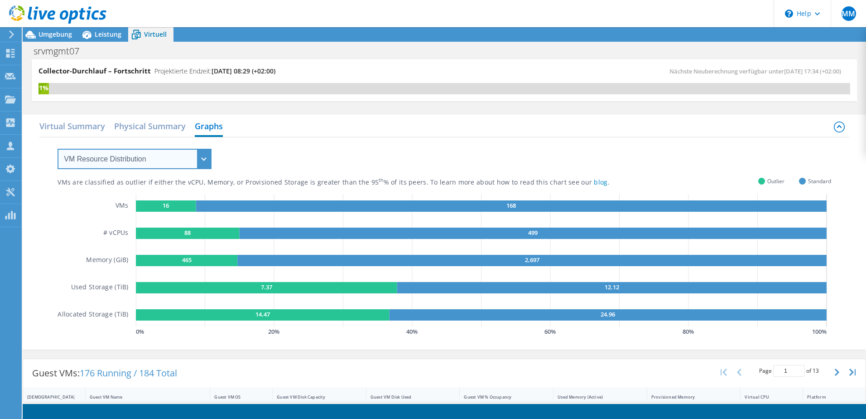
scroll to position [264, 0]
click at [196, 160] on select "VM Resource Distribution Provisioning Contrast Over Provisioning" at bounding box center [135, 159] width 154 height 20
select select "Provisioning Contrast"
click at [58, 149] on select "VM Resource Distribution Provisioning Contrast Over Provisioning" at bounding box center [135, 159] width 154 height 20
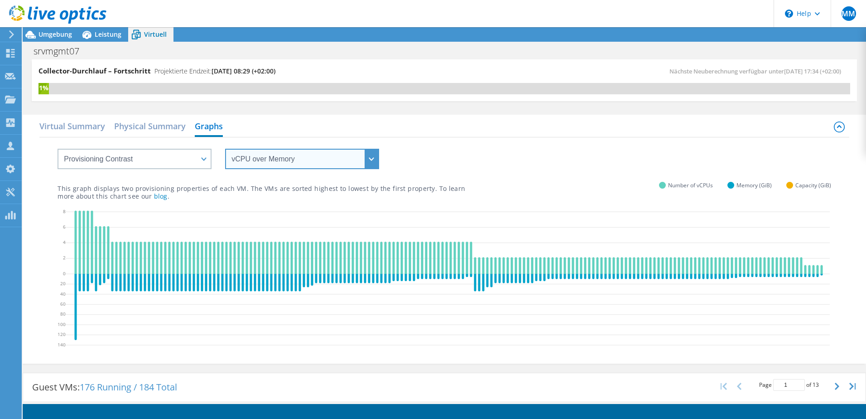
click at [372, 163] on select "vCPU over Memory vCPU over Capacity Memory over vCPU Memory over Capacity Capac…" at bounding box center [302, 159] width 154 height 20
click at [225, 149] on select "vCPU over Memory vCPU over Capacity Memory over vCPU Memory over Capacity Capac…" at bounding box center [302, 159] width 154 height 20
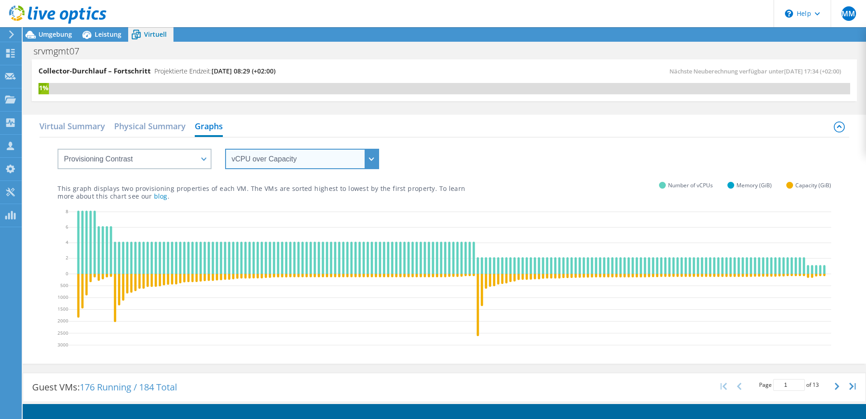
click at [374, 152] on select "vCPU over Memory vCPU over Capacity Memory over vCPU Memory over Capacity Capac…" at bounding box center [302, 159] width 154 height 20
click at [225, 149] on select "vCPU over Memory vCPU over Capacity Memory over vCPU Memory over Capacity Capac…" at bounding box center [302, 159] width 154 height 20
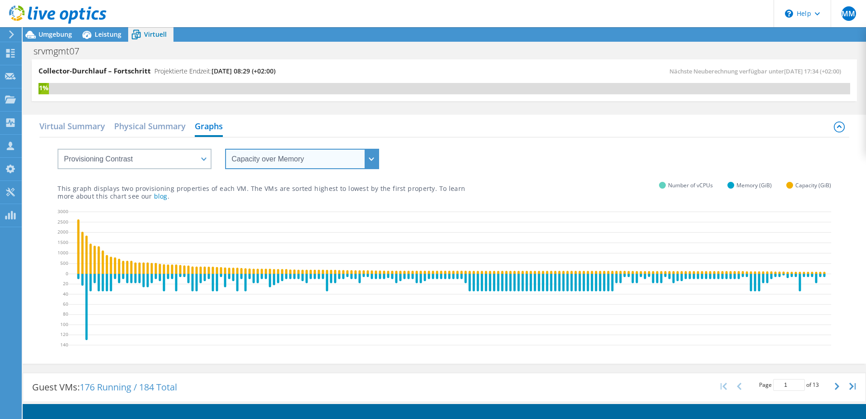
click at [372, 155] on select "vCPU over Memory vCPU over Capacity Memory over vCPU Memory over Capacity Capac…" at bounding box center [302, 159] width 154 height 20
click at [225, 149] on select "vCPU over Memory vCPU over Capacity Memory over vCPU Memory over Capacity Capac…" at bounding box center [302, 159] width 154 height 20
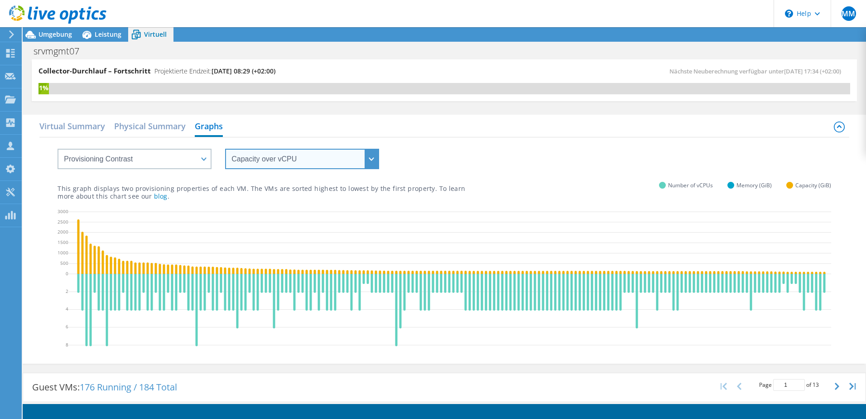
click at [368, 157] on select "vCPU over Memory vCPU over Capacity Memory over vCPU Memory over Capacity Capac…" at bounding box center [302, 159] width 154 height 20
click at [225, 149] on select "vCPU over Memory vCPU over Capacity Memory over vCPU Memory over Capacity Capac…" at bounding box center [302, 159] width 154 height 20
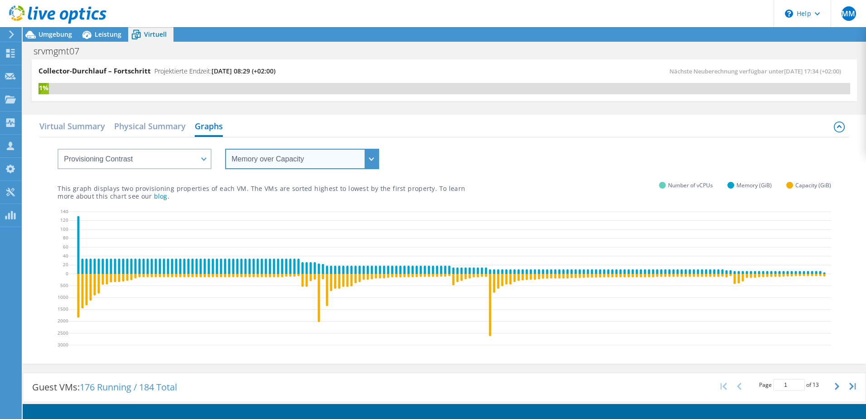
click at [373, 158] on select "vCPU over Memory vCPU over Capacity Memory over vCPU Memory over Capacity Capac…" at bounding box center [302, 159] width 154 height 20
click at [225, 149] on select "vCPU over Memory vCPU over Capacity Memory over vCPU Memory over Capacity Capac…" at bounding box center [302, 159] width 154 height 20
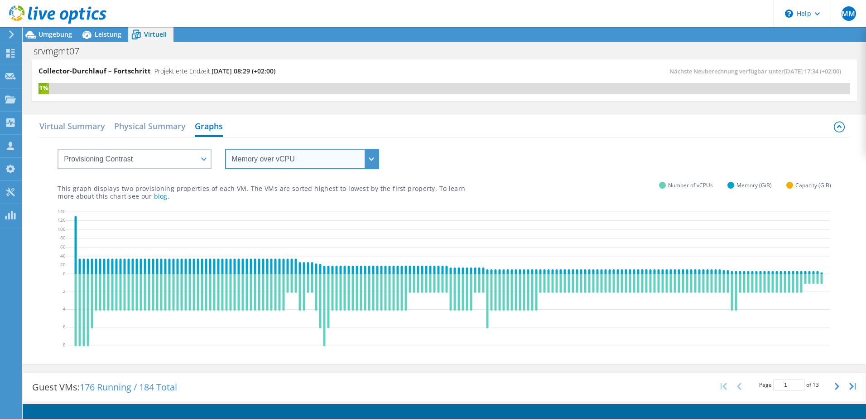
drag, startPoint x: 371, startPoint y: 160, endPoint x: 367, endPoint y: 164, distance: 6.1
click at [371, 160] on select "vCPU over Memory vCPU over Capacity Memory over vCPU Memory over Capacity Capac…" at bounding box center [302, 159] width 154 height 20
click at [225, 149] on select "vCPU over Memory vCPU over Capacity Memory over vCPU Memory over Capacity Capac…" at bounding box center [302, 159] width 154 height 20
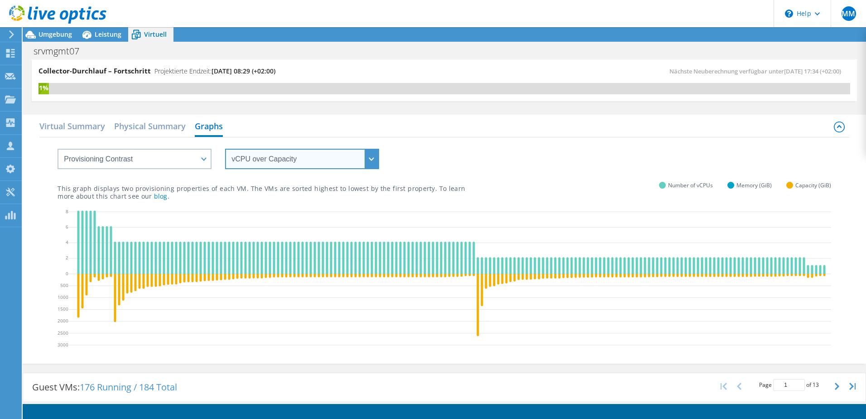
click at [377, 156] on select "vCPU over Memory vCPU over Capacity Memory over vCPU Memory over Capacity Capac…" at bounding box center [302, 159] width 154 height 20
select select "vCPU over Memory"
click at [225, 149] on select "vCPU over Memory vCPU over Capacity Memory over vCPU Memory over Capacity Capac…" at bounding box center [302, 159] width 154 height 20
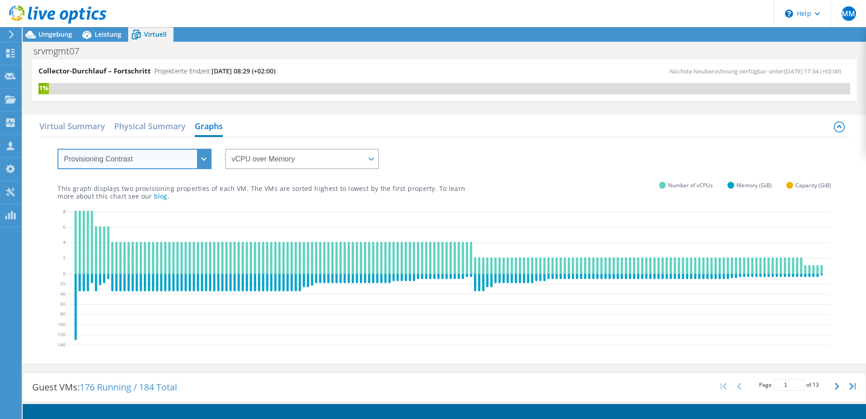
click at [202, 160] on select "VM Resource Distribution Provisioning Contrast Over Provisioning" at bounding box center [135, 159] width 154 height 20
click at [205, 155] on select "VM Resource Distribution Provisioning Contrast Over Provisioning" at bounding box center [135, 159] width 154 height 20
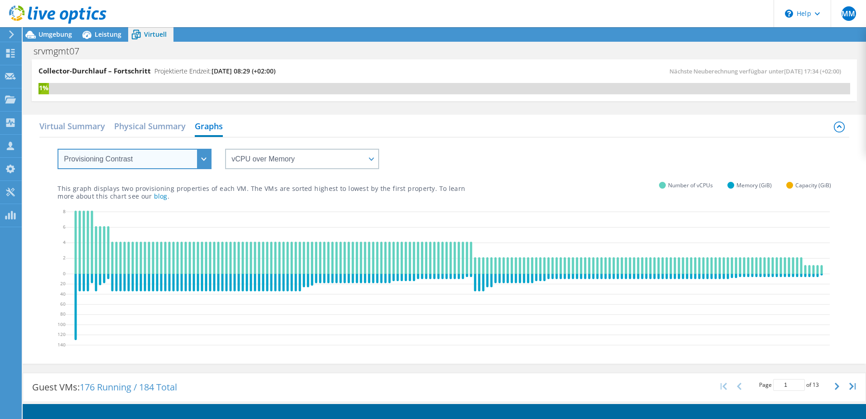
select select "Over Provisioning"
click at [58, 149] on select "VM Resource Distribution Provisioning Contrast Over Provisioning" at bounding box center [135, 159] width 154 height 20
